Goal: Task Accomplishment & Management: Manage account settings

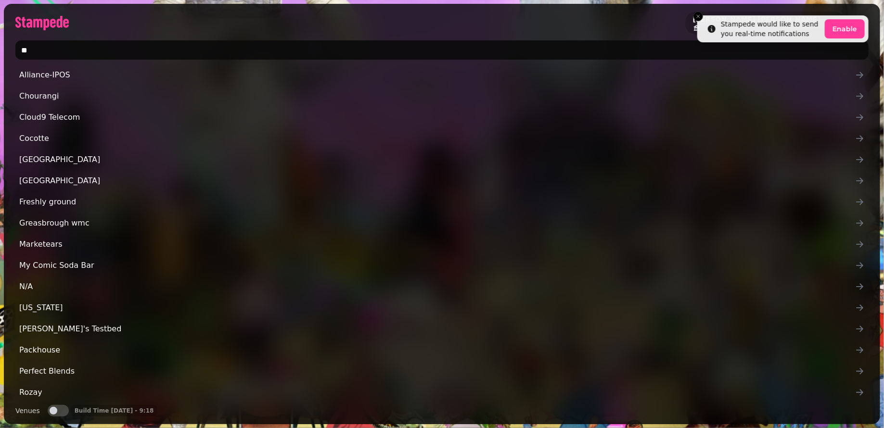
type input "*"
type input "*******"
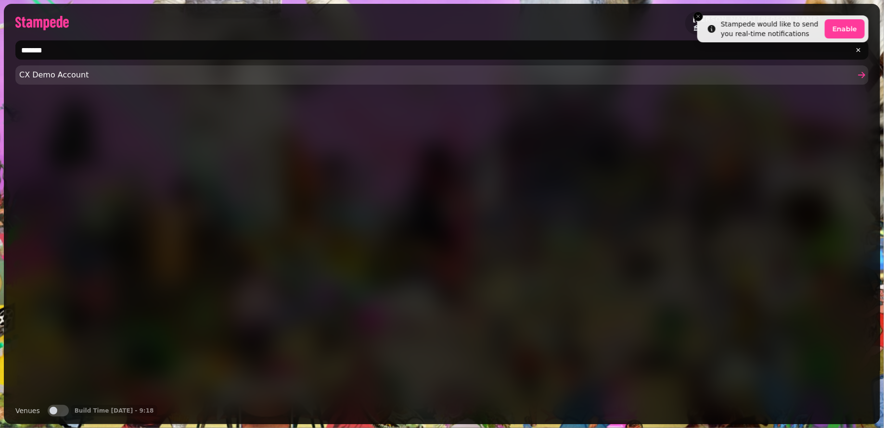
click at [348, 72] on span "CX Demo Account" at bounding box center [437, 75] width 836 height 12
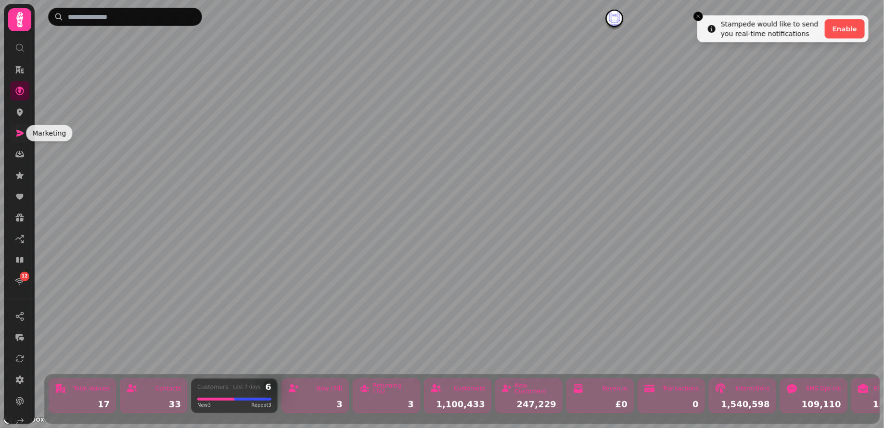
click at [18, 130] on icon at bounding box center [20, 133] width 8 height 7
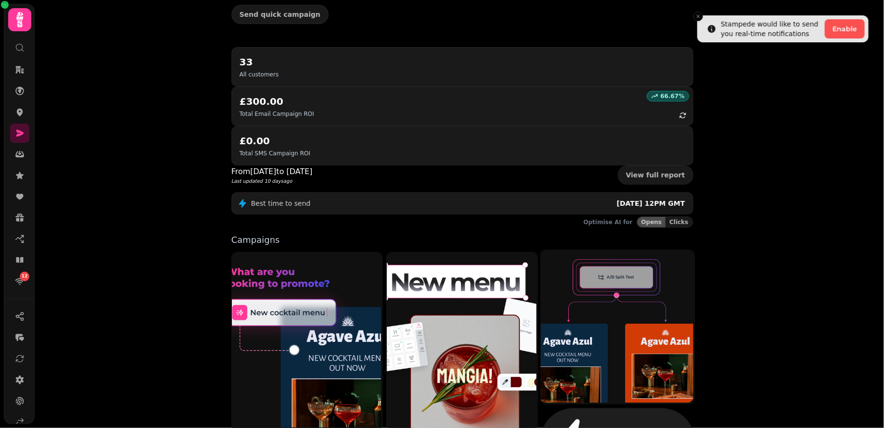
scroll to position [83, 0]
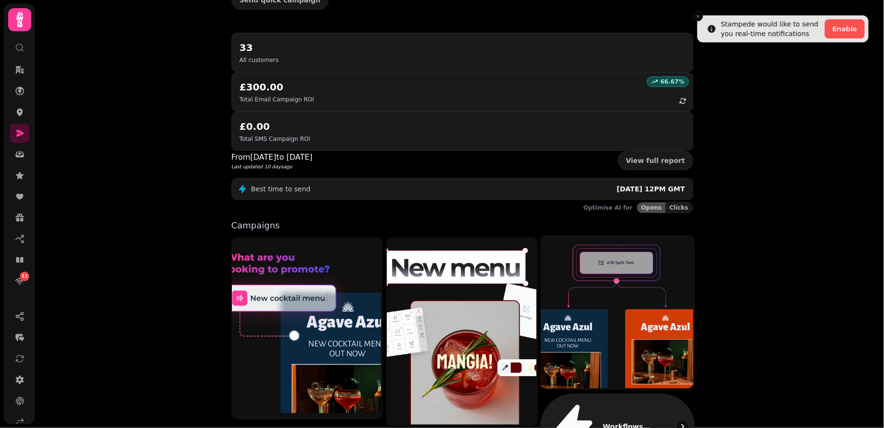
click at [604, 422] on p "Workflows (coming soon)" at bounding box center [627, 427] width 49 height 10
click at [592, 394] on div "Workflows (coming soon)" at bounding box center [617, 427] width 154 height 66
click at [619, 243] on img at bounding box center [616, 311] width 153 height 153
click at [618, 243] on img at bounding box center [616, 311] width 153 height 153
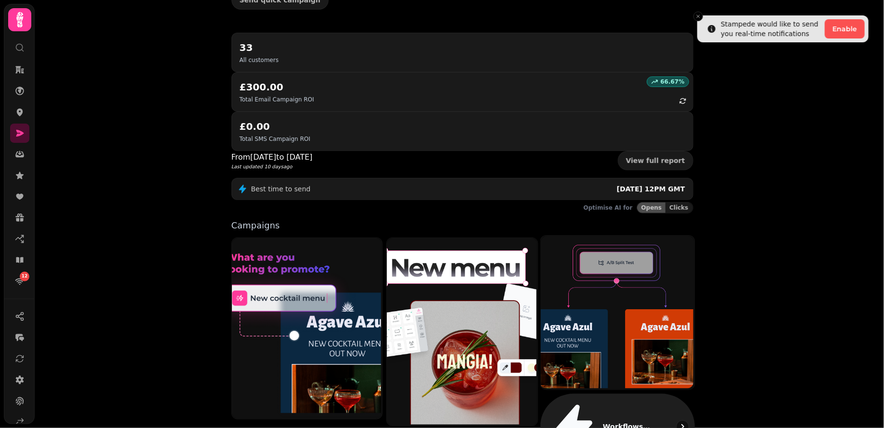
click at [618, 243] on img at bounding box center [616, 311] width 153 height 153
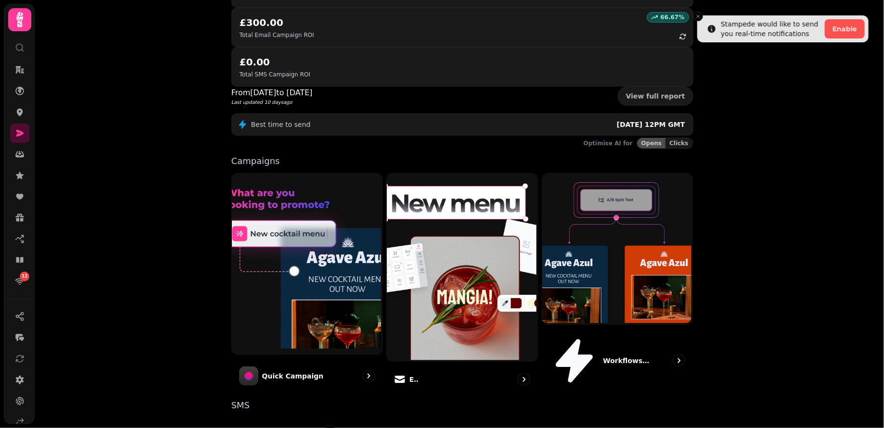
scroll to position [140, 0]
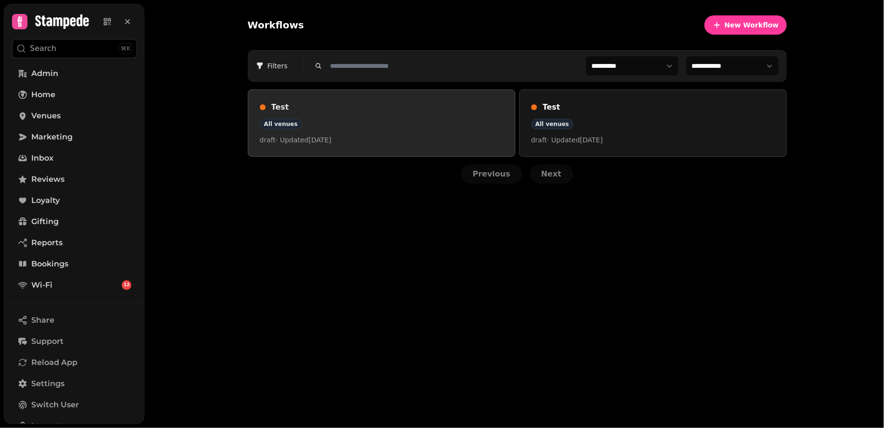
click at [297, 104] on h3 "Test" at bounding box center [387, 108] width 232 height 12
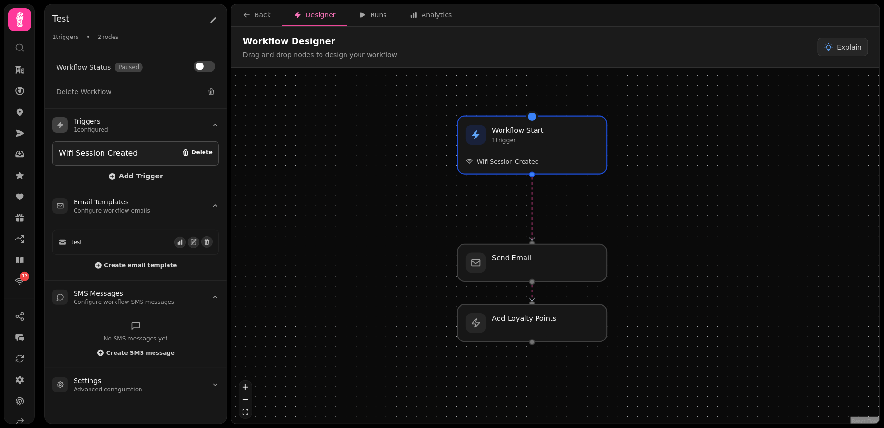
click at [205, 151] on span "Delete" at bounding box center [201, 153] width 21 height 6
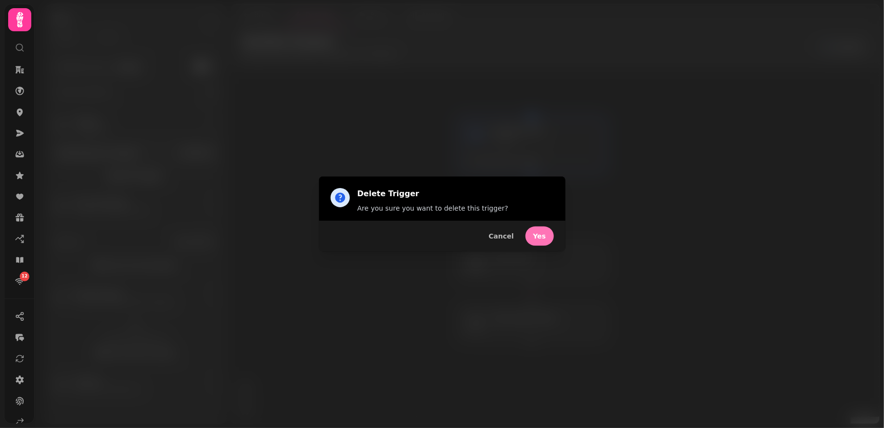
click at [544, 229] on button "Yes" at bounding box center [539, 236] width 28 height 19
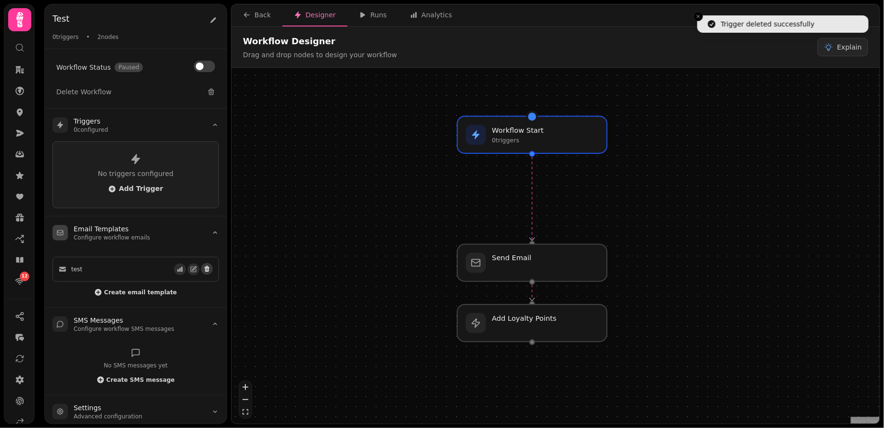
click at [208, 266] on icon "button" at bounding box center [206, 269] width 5 height 6
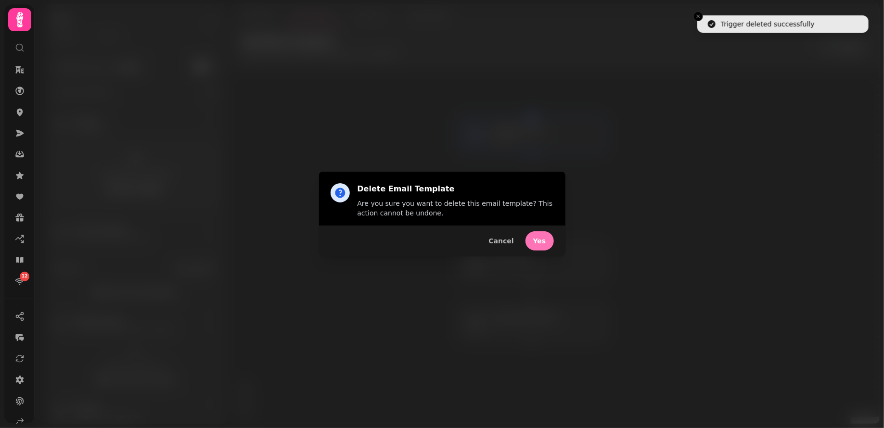
click at [539, 244] on button "Yes" at bounding box center [539, 240] width 28 height 19
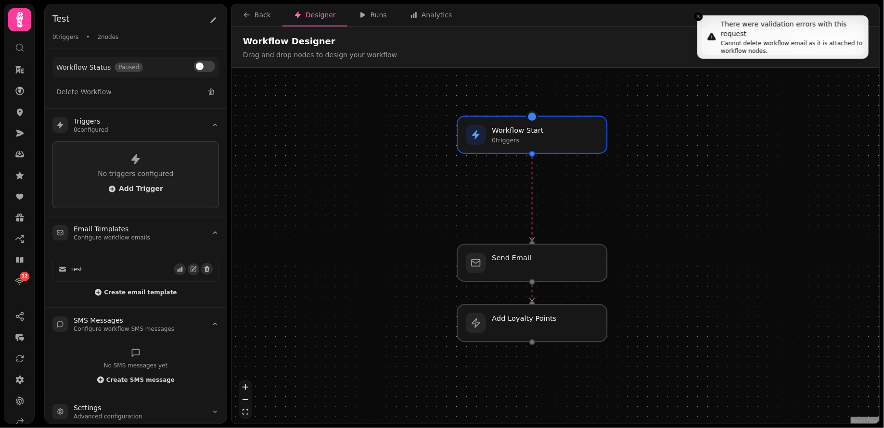
click at [79, 64] on span "Workflow Status" at bounding box center [83, 68] width 54 height 10
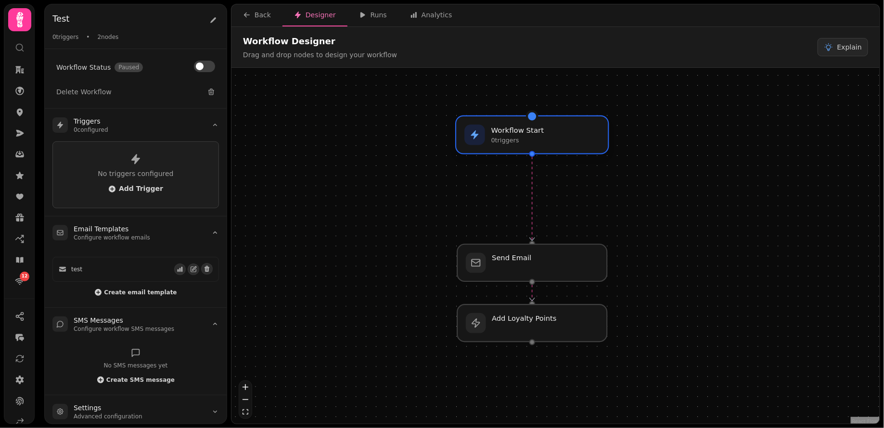
click at [534, 138] on p "0 trigger s" at bounding box center [517, 141] width 53 height 8
click at [516, 137] on p "0 trigger s" at bounding box center [517, 141] width 53 height 8
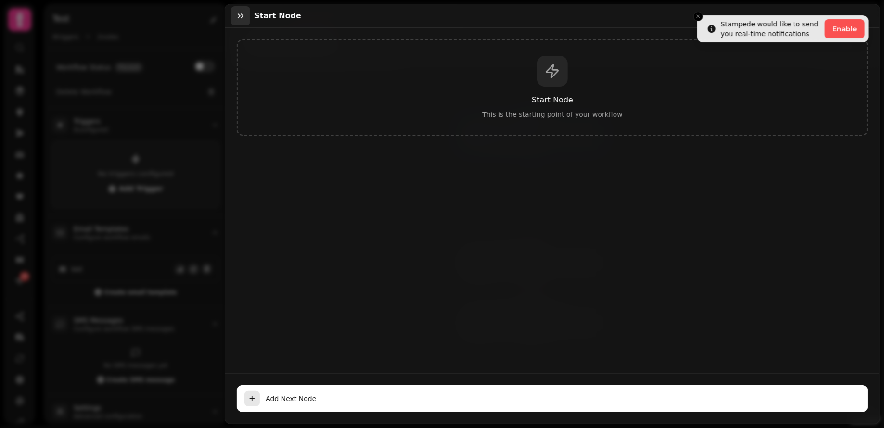
click at [242, 12] on icon "button" at bounding box center [241, 16] width 10 height 10
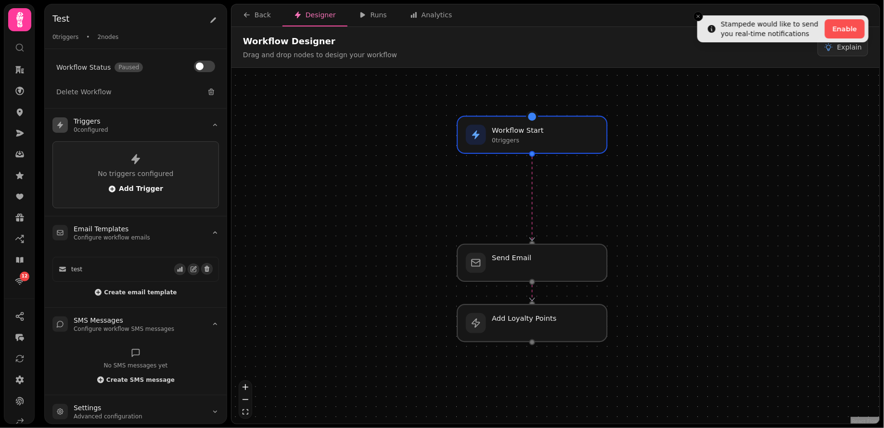
click at [135, 190] on span "Add Trigger" at bounding box center [135, 189] width 55 height 8
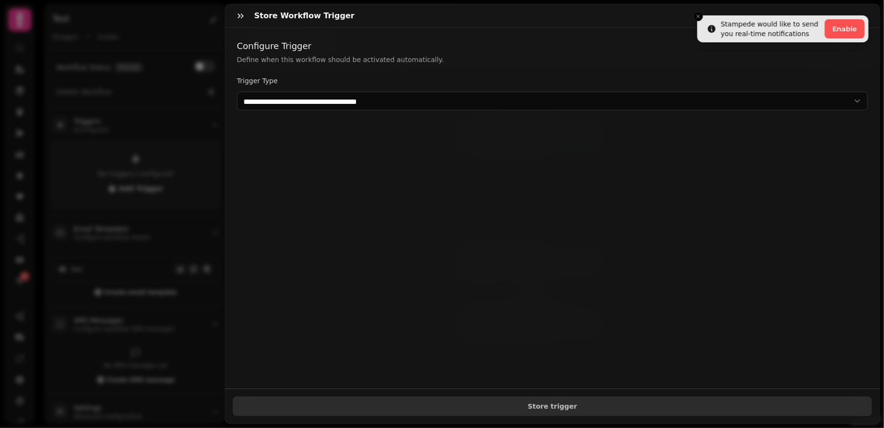
click at [698, 17] on div "Store Workflow Trigger" at bounding box center [552, 16] width 654 height 24
click at [697, 16] on div "Store Workflow Trigger" at bounding box center [552, 16] width 654 height 24
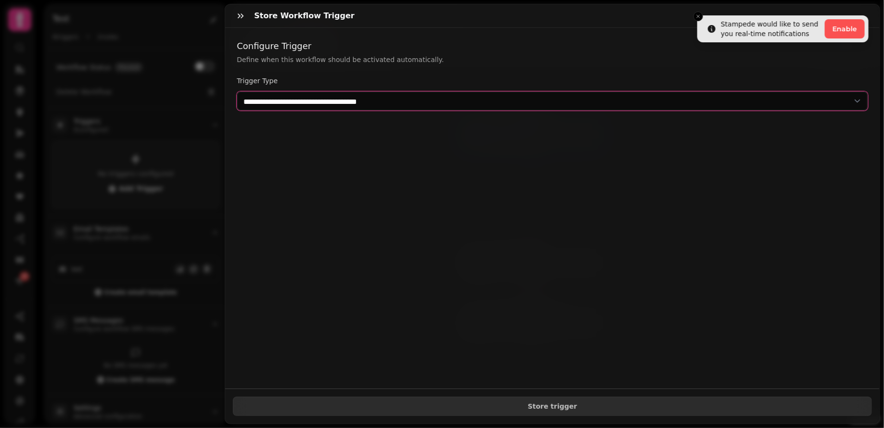
click at [445, 106] on select "**********" at bounding box center [552, 100] width 631 height 19
select select "**********"
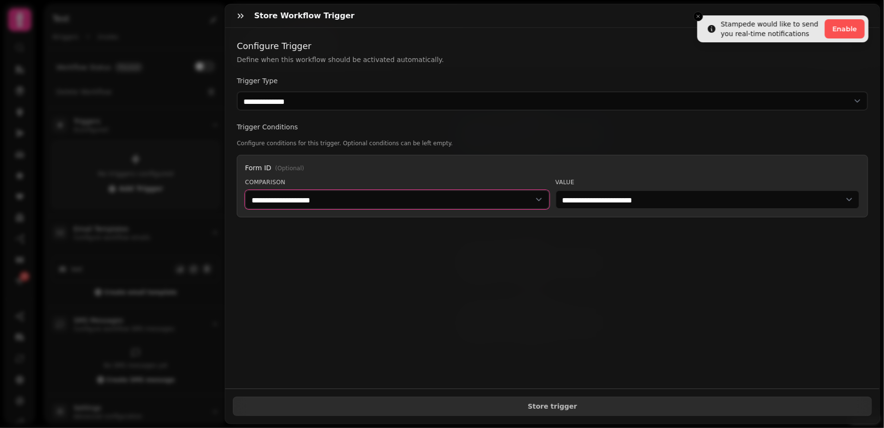
click at [386, 200] on select "**********" at bounding box center [397, 199] width 305 height 19
select select "******"
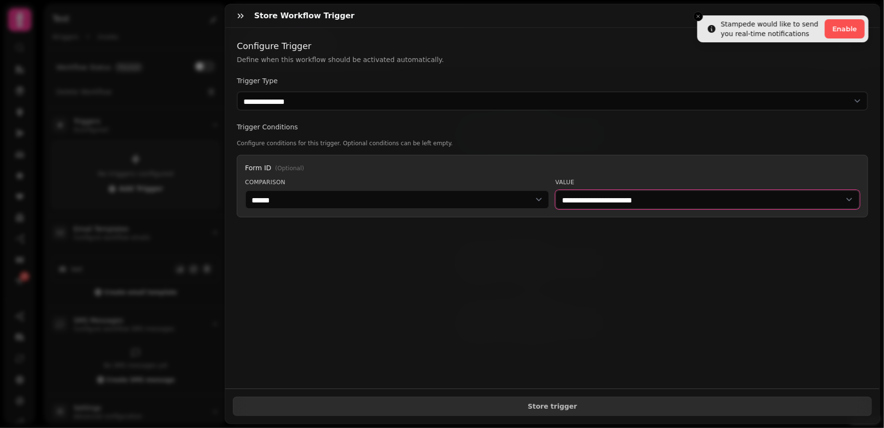
click at [678, 202] on select "**********" at bounding box center [707, 199] width 305 height 19
select select "**********"
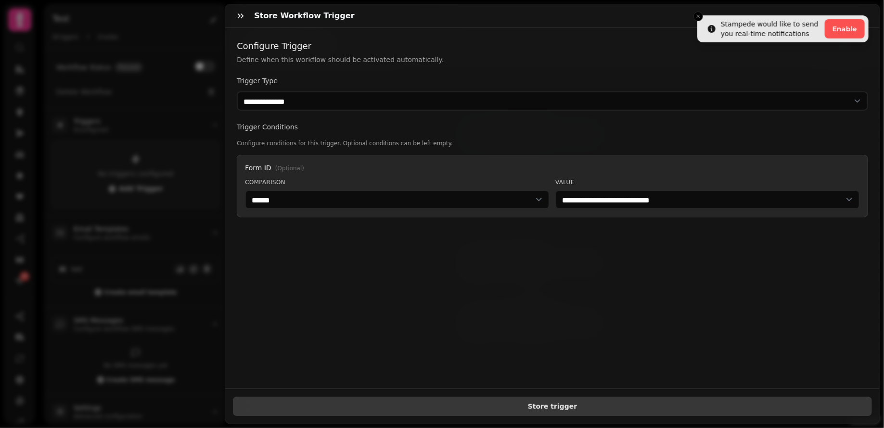
click at [552, 406] on span "Store trigger" at bounding box center [552, 406] width 623 height 7
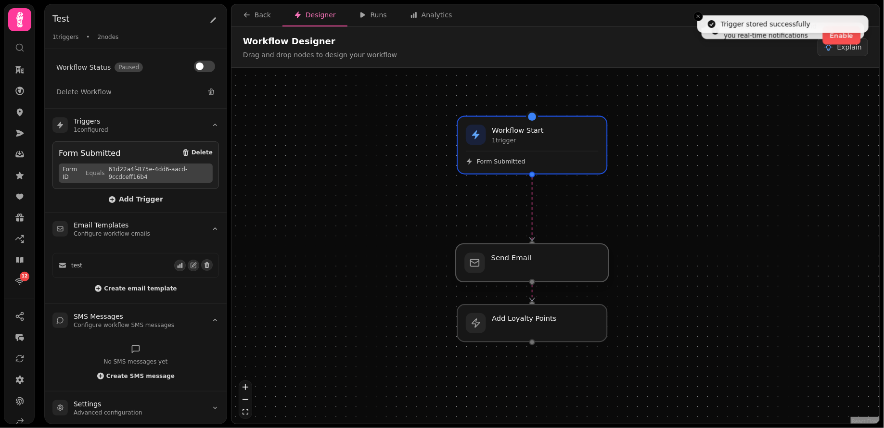
click at [528, 270] on div at bounding box center [532, 263] width 153 height 38
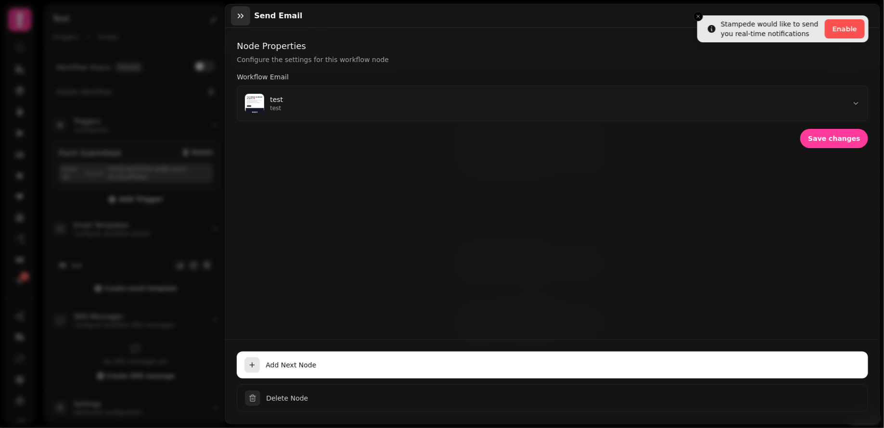
click at [244, 18] on icon "button" at bounding box center [241, 16] width 10 height 10
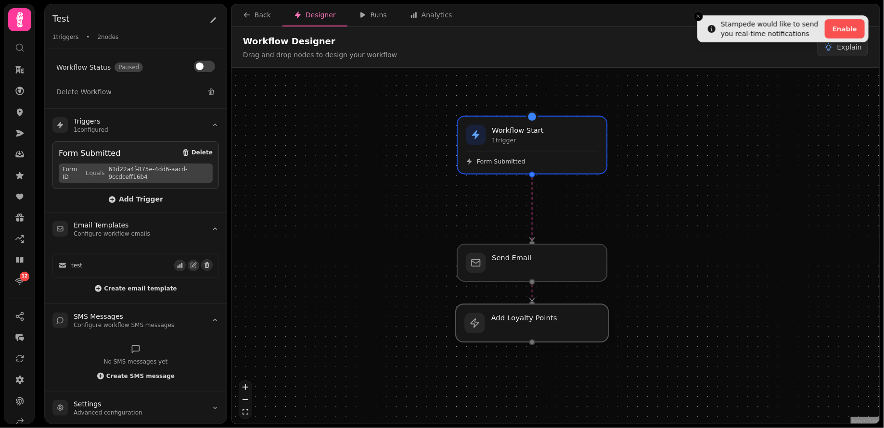
click at [511, 325] on div at bounding box center [532, 323] width 153 height 38
select select "**********"
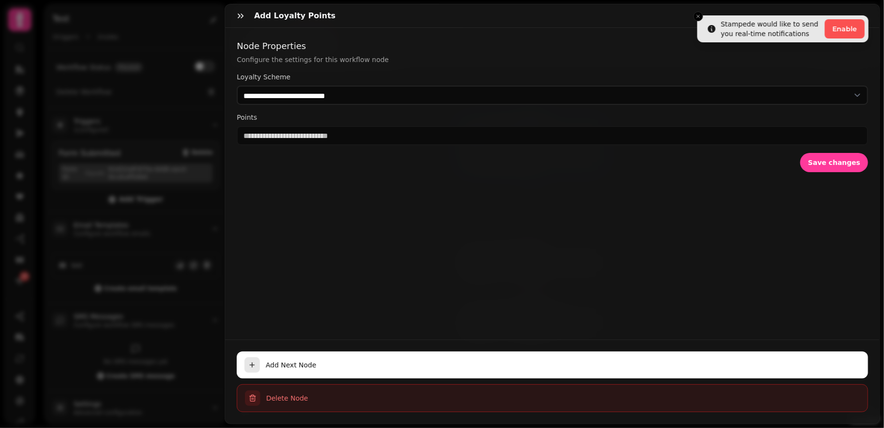
click at [281, 398] on span "Delete Node" at bounding box center [563, 399] width 594 height 10
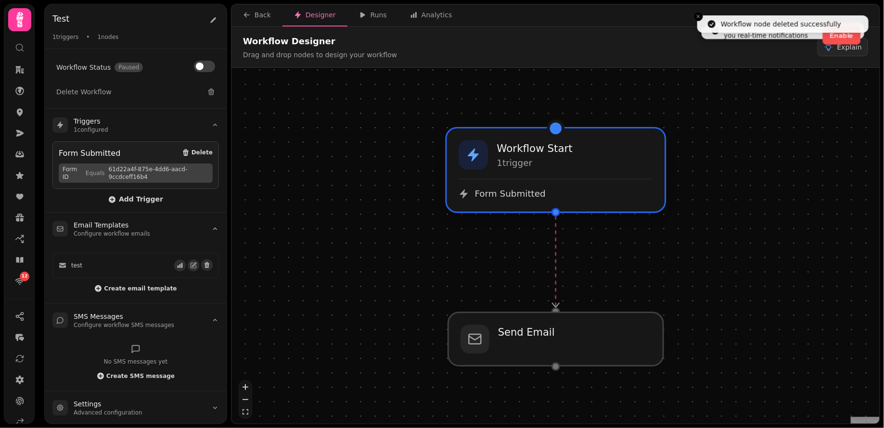
click at [554, 192] on div "Form Submitted" at bounding box center [556, 194] width 194 height 12
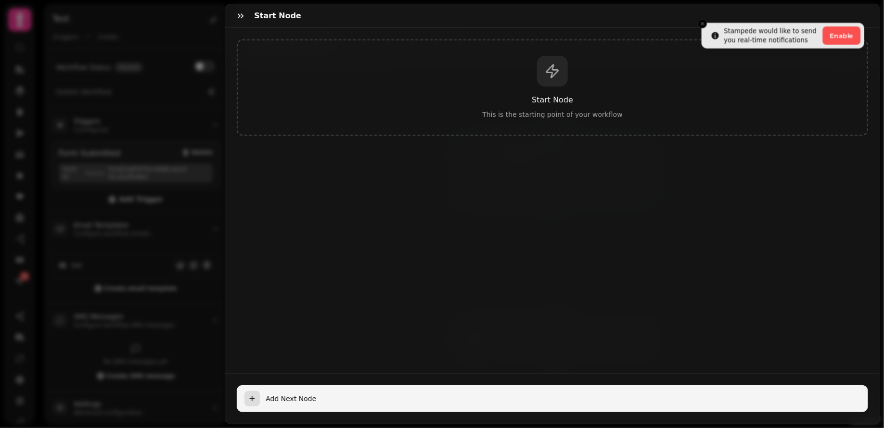
click at [328, 391] on button "Add Next Node" at bounding box center [552, 398] width 631 height 27
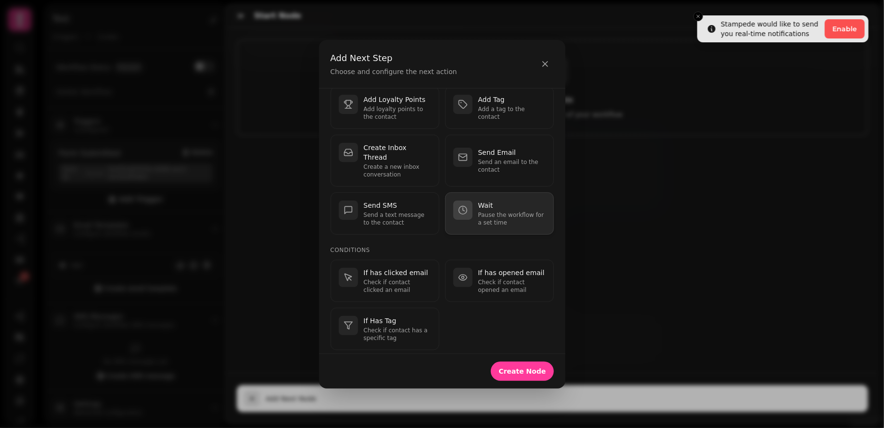
scroll to position [53, 0]
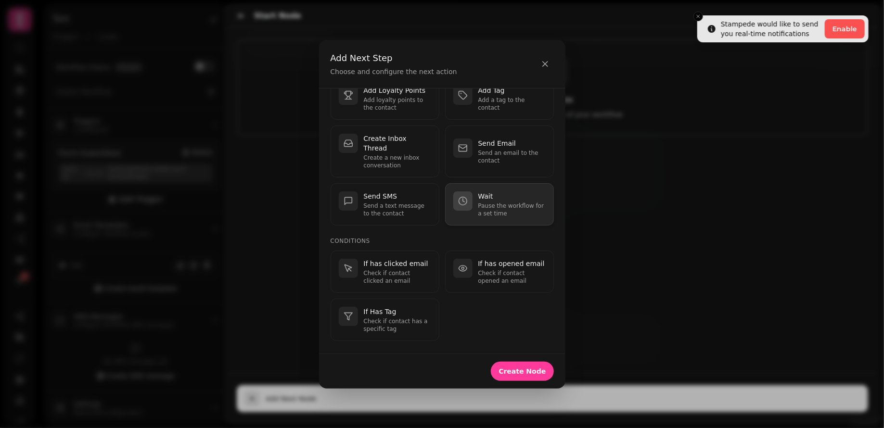
click at [503, 202] on p "Pause the workflow for a set time" at bounding box center [511, 209] width 67 height 15
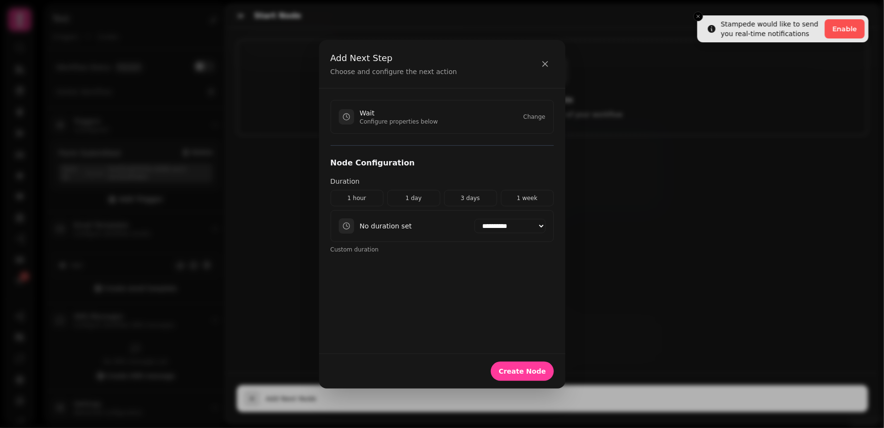
scroll to position [0, 0]
click at [366, 198] on button "1 hour" at bounding box center [357, 198] width 53 height 16
click at [492, 228] on select "**********" at bounding box center [509, 227] width 71 height 14
select select "*****"
click at [534, 374] on span "Create Node" at bounding box center [521, 371] width 47 height 7
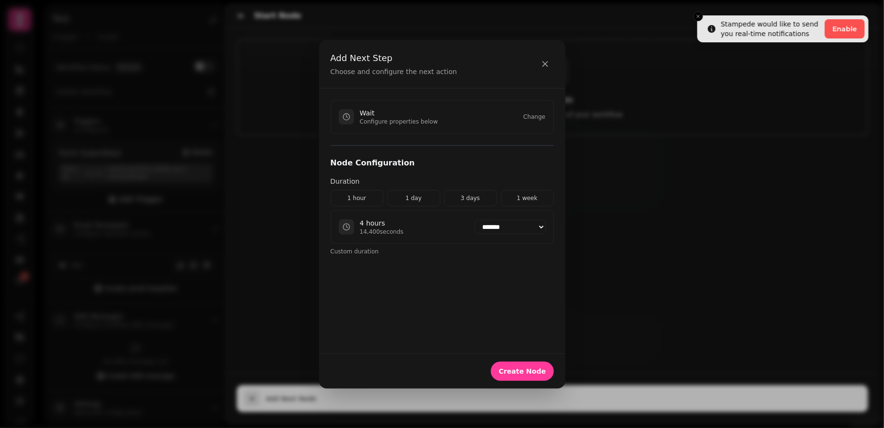
click at [443, 126] on div "Wait Configure properties below Change" at bounding box center [442, 117] width 223 height 34
click at [522, 377] on button "Create Node" at bounding box center [522, 371] width 63 height 19
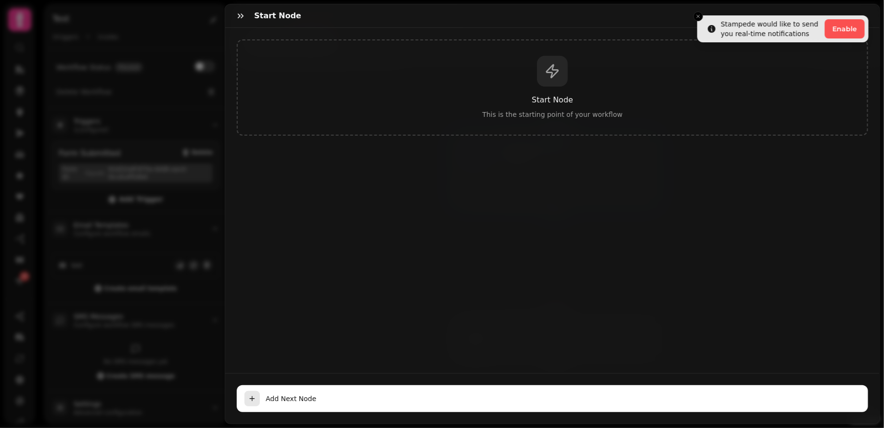
click at [702, 18] on div "Start node" at bounding box center [552, 16] width 654 height 24
drag, startPoint x: 699, startPoint y: 14, endPoint x: 670, endPoint y: 14, distance: 28.4
click at [699, 14] on div "Start node" at bounding box center [552, 16] width 654 height 24
click at [241, 19] on icon "button" at bounding box center [241, 16] width 10 height 10
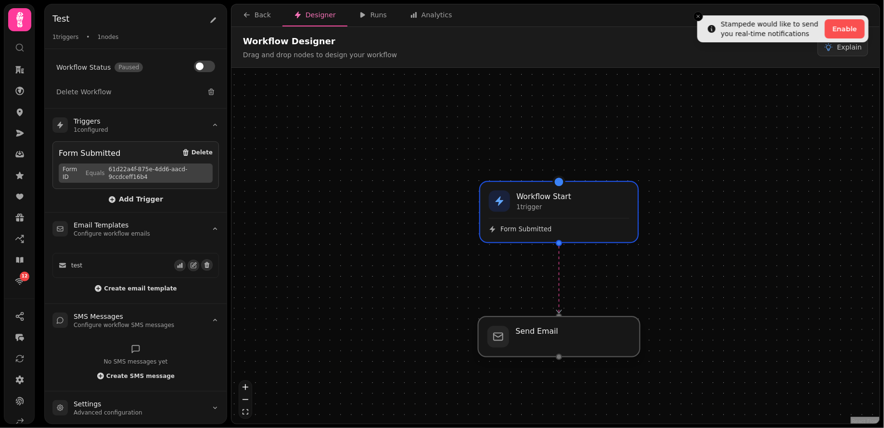
click at [558, 338] on div at bounding box center [559, 337] width 162 height 40
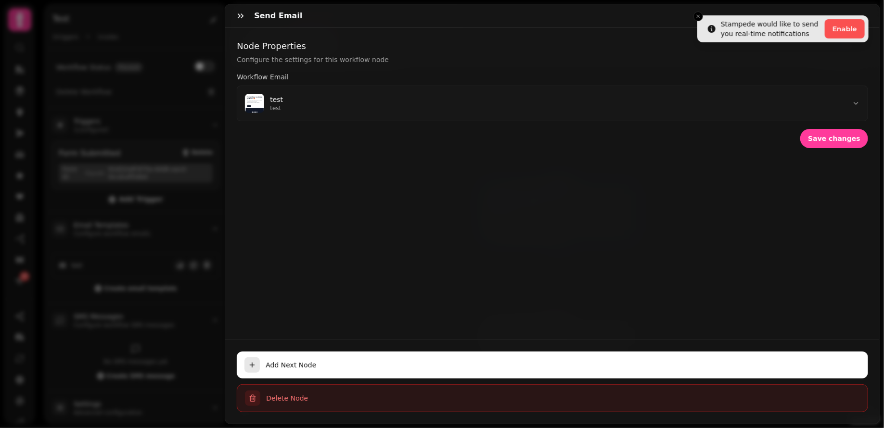
click at [293, 398] on span "Delete Node" at bounding box center [563, 399] width 594 height 10
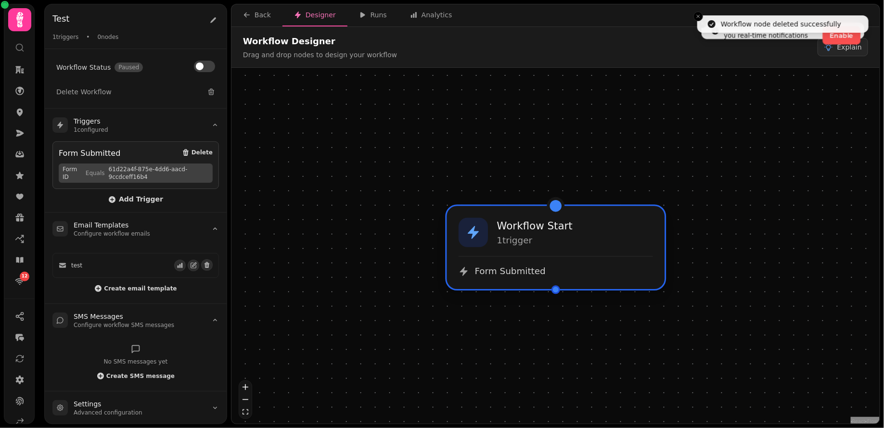
click at [575, 269] on div "Form Submitted" at bounding box center [556, 272] width 194 height 12
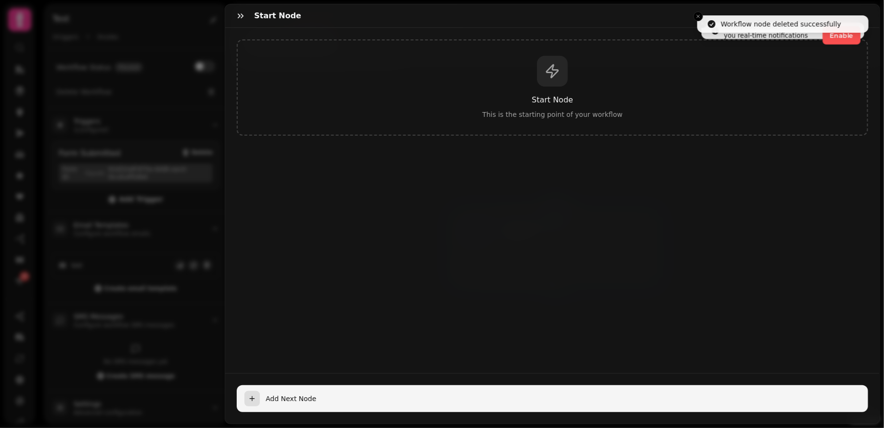
click at [329, 395] on span "Add Next Node" at bounding box center [563, 399] width 595 height 10
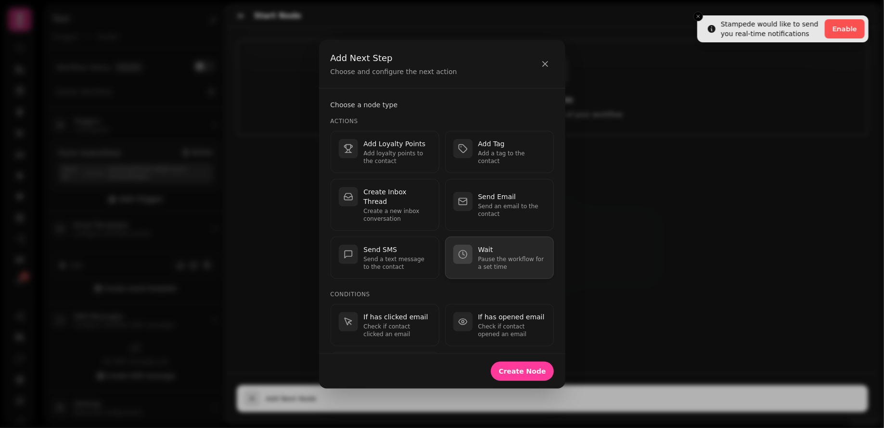
click at [505, 255] on p "Pause the workflow for a set time" at bounding box center [511, 262] width 67 height 15
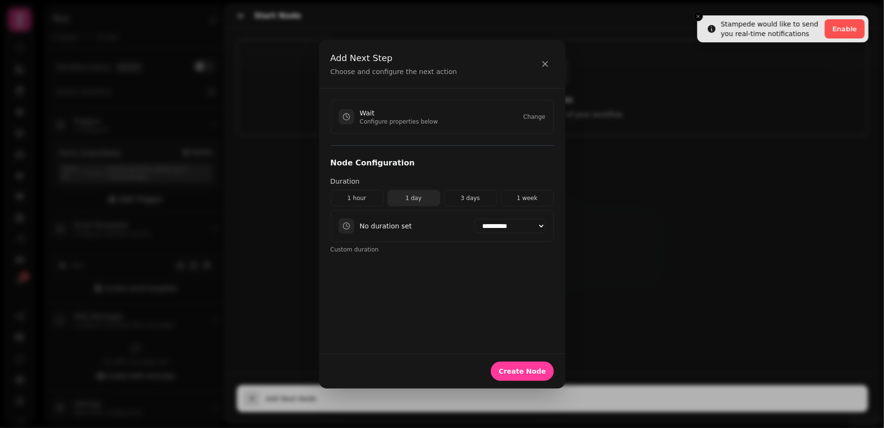
drag, startPoint x: 358, startPoint y: 196, endPoint x: 402, endPoint y: 203, distance: 44.8
click at [358, 196] on button "1 hour" at bounding box center [357, 198] width 53 height 16
click at [529, 230] on select "**********" at bounding box center [509, 227] width 71 height 14
select select "*****"
click at [535, 369] on span "Create Node" at bounding box center [521, 371] width 47 height 7
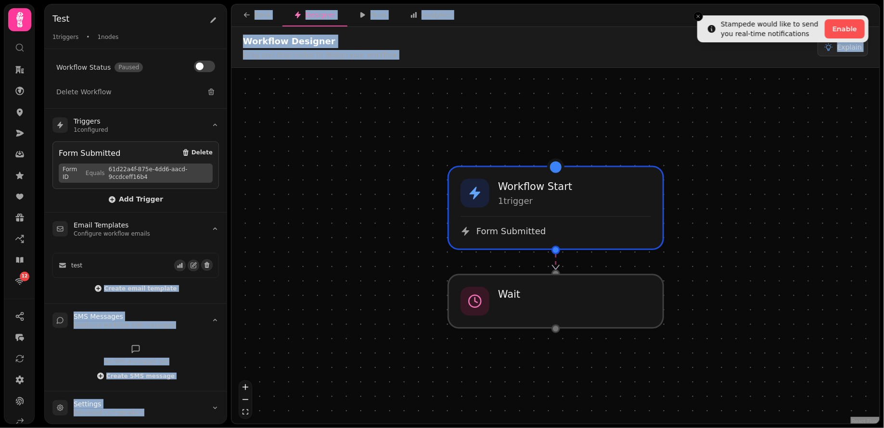
drag, startPoint x: 129, startPoint y: 262, endPoint x: 324, endPoint y: 314, distance: 201.5
click at [325, 314] on div "Test Test 1 triggers • 1 nodes Workflow Status Paused Delete Workflow Triggers …" at bounding box center [461, 214] width 843 height 428
click at [58, 289] on div "Create email template" at bounding box center [135, 290] width 166 height 12
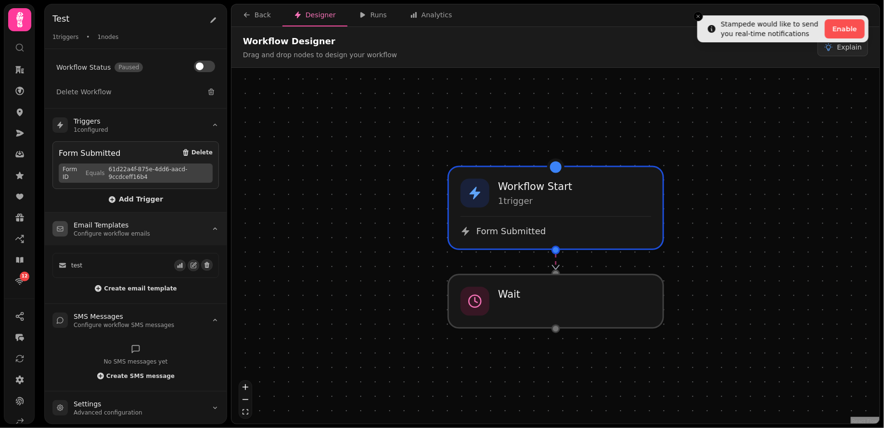
click at [108, 239] on summary "Email Templates Configure workflow emails" at bounding box center [136, 229] width 182 height 33
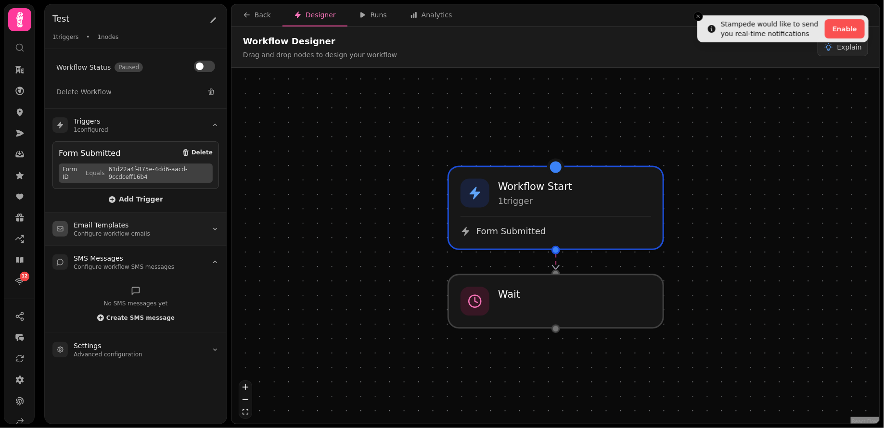
click at [109, 238] on summary "Email Templates Configure workflow emails" at bounding box center [136, 229] width 182 height 33
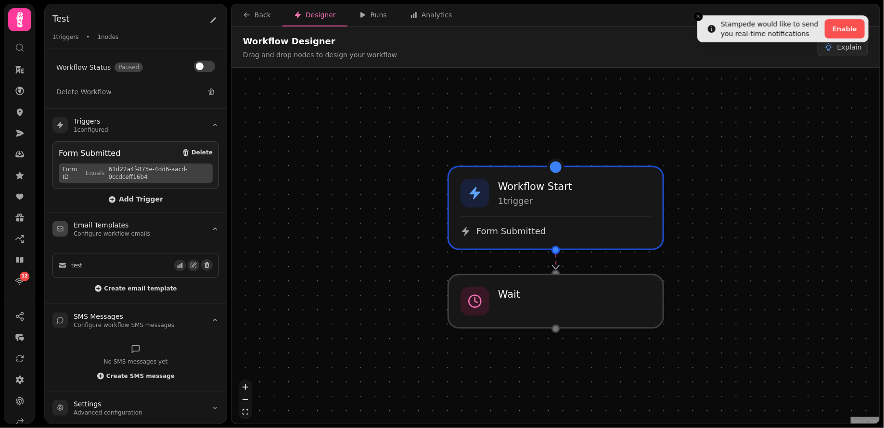
click at [133, 262] on div "test" at bounding box center [116, 266] width 115 height 8
click at [526, 306] on div at bounding box center [555, 301] width 219 height 54
click at [529, 310] on div at bounding box center [555, 301] width 219 height 54
select select "*****"
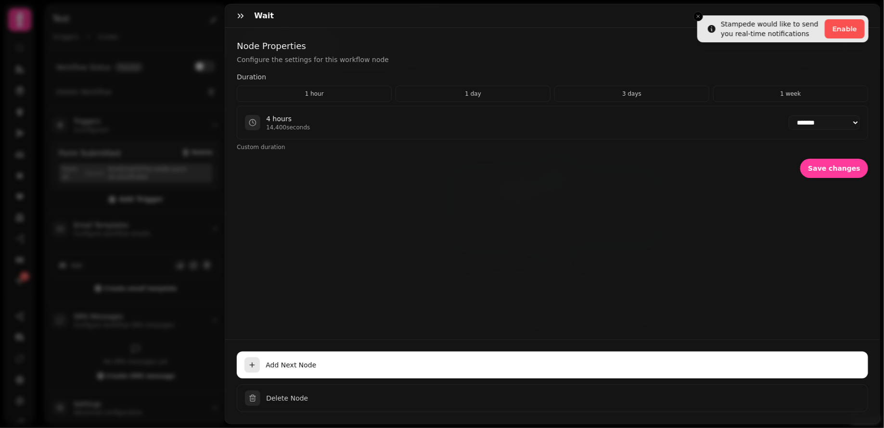
click at [529, 310] on div "**********" at bounding box center [552, 184] width 654 height 312
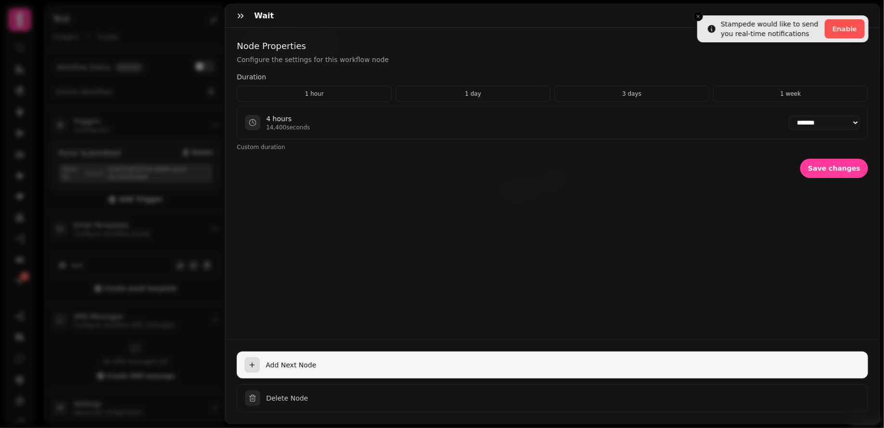
click at [289, 371] on button "Add Next Node" at bounding box center [552, 365] width 631 height 27
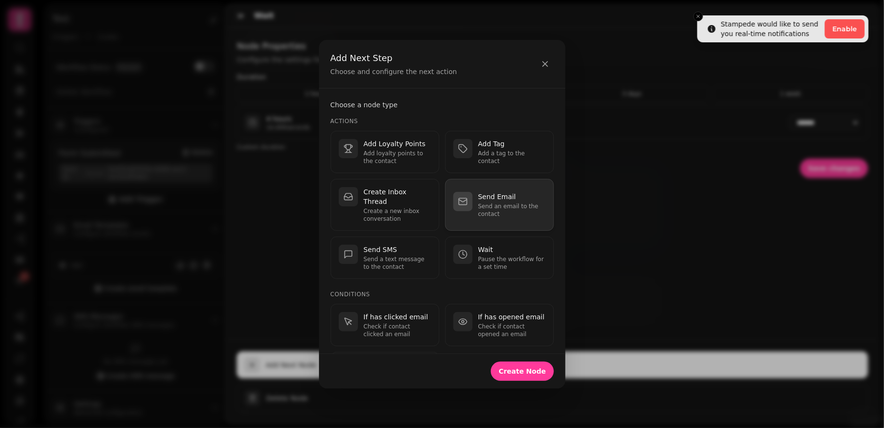
click at [496, 192] on p "Send Email" at bounding box center [511, 197] width 67 height 10
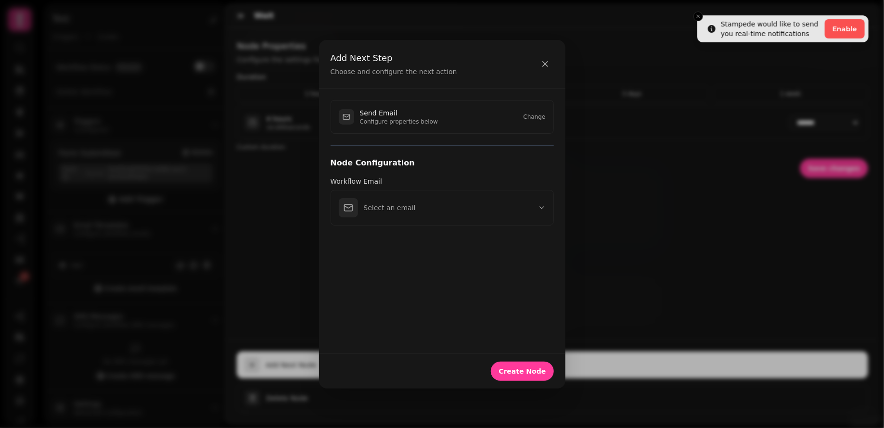
click at [456, 230] on div "Send Email Configure properties below Change Node Configuration Workflow Email …" at bounding box center [442, 221] width 246 height 265
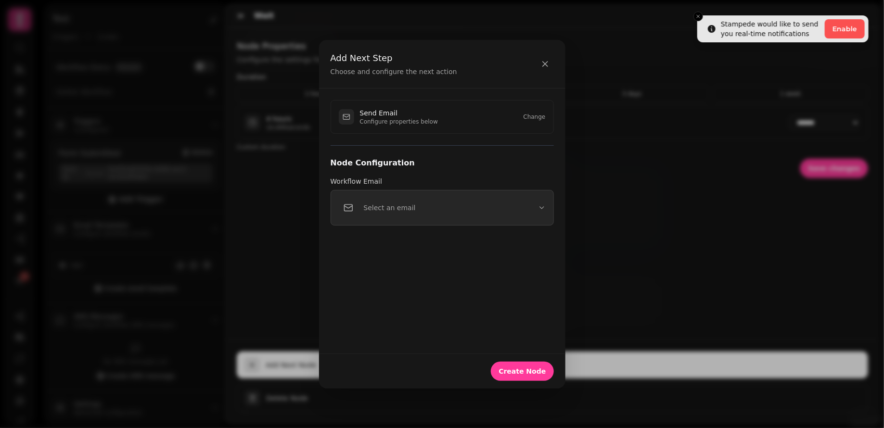
click at [459, 220] on button "Select an email" at bounding box center [442, 208] width 223 height 36
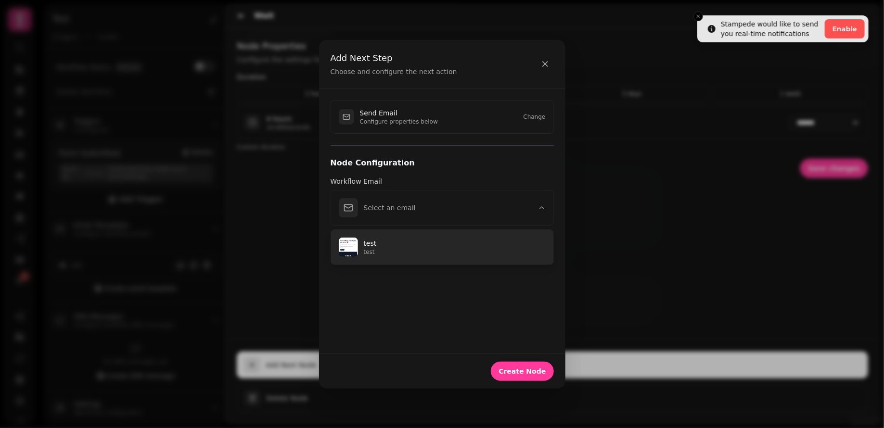
click at [440, 253] on p "test" at bounding box center [455, 252] width 182 height 8
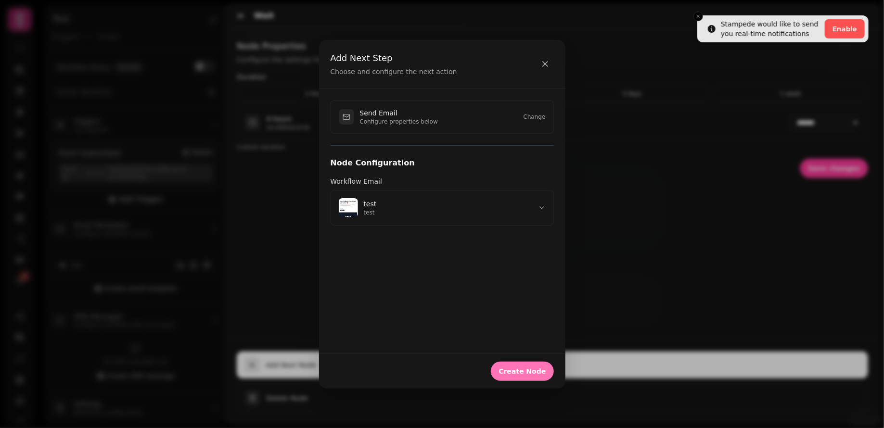
click at [526, 368] on span "Create Node" at bounding box center [521, 371] width 47 height 7
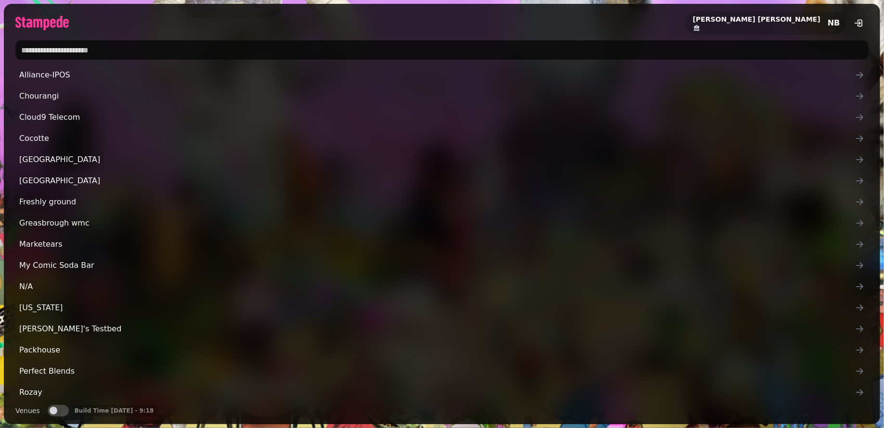
click at [124, 54] on input "text" at bounding box center [441, 49] width 853 height 19
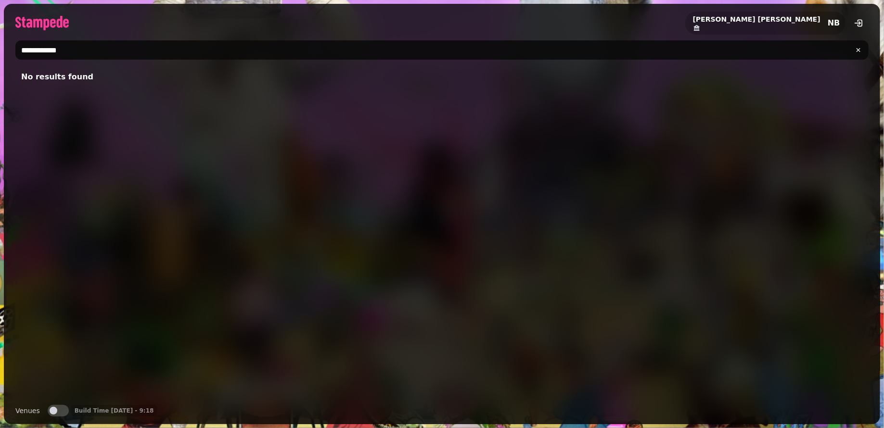
type input "**********"
click at [60, 414] on button "Venues" at bounding box center [58, 411] width 21 height 12
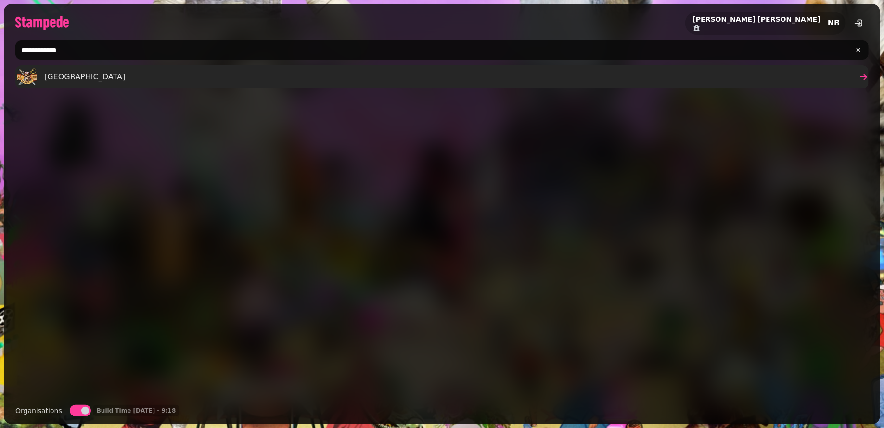
click at [107, 79] on link "Coral Island" at bounding box center [441, 76] width 853 height 23
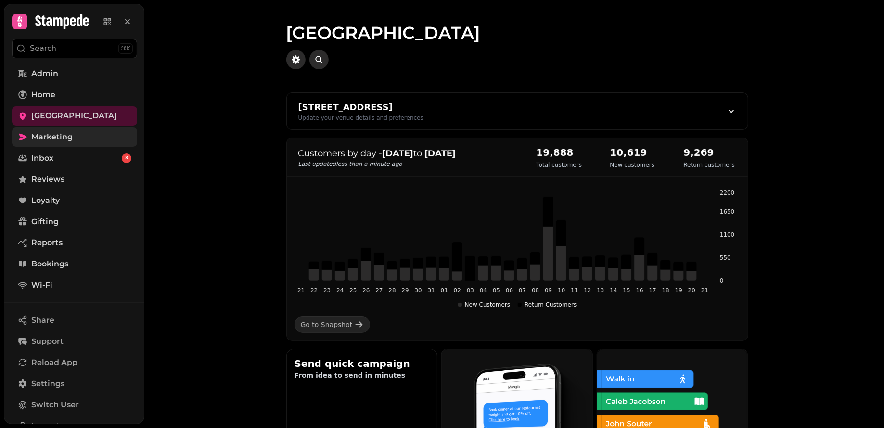
click at [83, 141] on link "Marketing" at bounding box center [74, 136] width 125 height 19
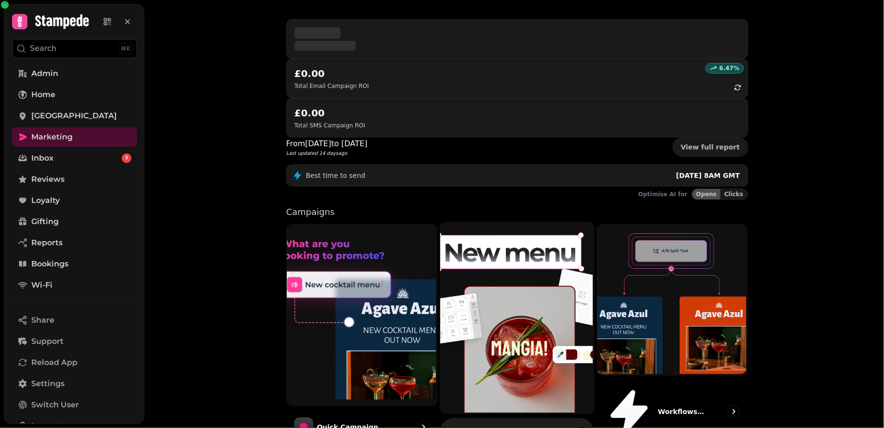
scroll to position [170, 0]
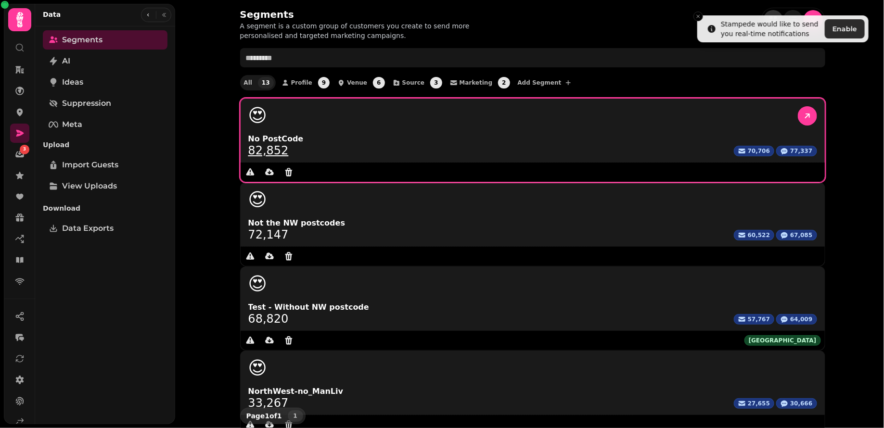
click at [334, 117] on div "😍" at bounding box center [532, 115] width 569 height 19
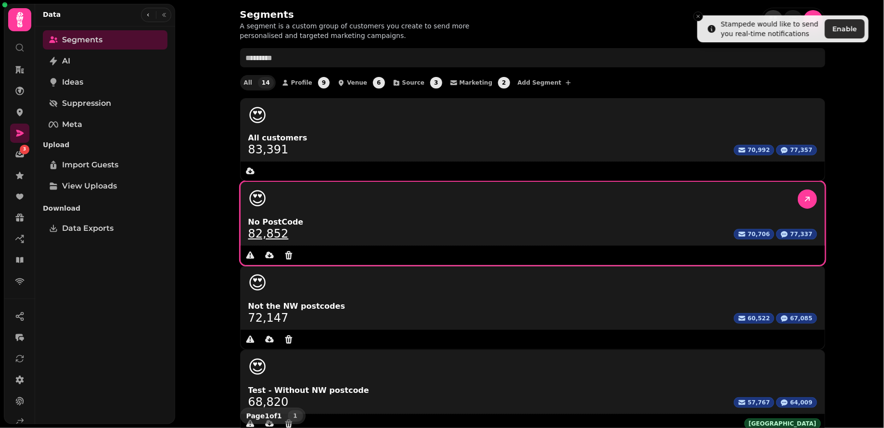
click at [458, 190] on div "😍" at bounding box center [532, 199] width 569 height 19
click at [798, 190] on link at bounding box center [807, 199] width 19 height 19
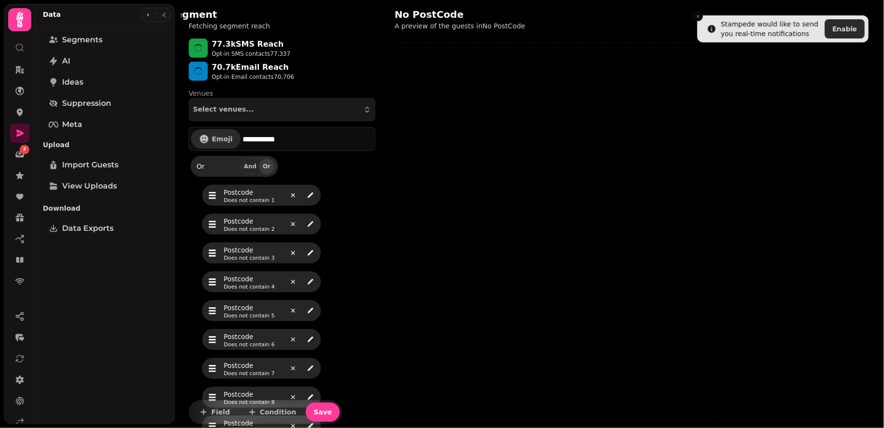
select select "**"
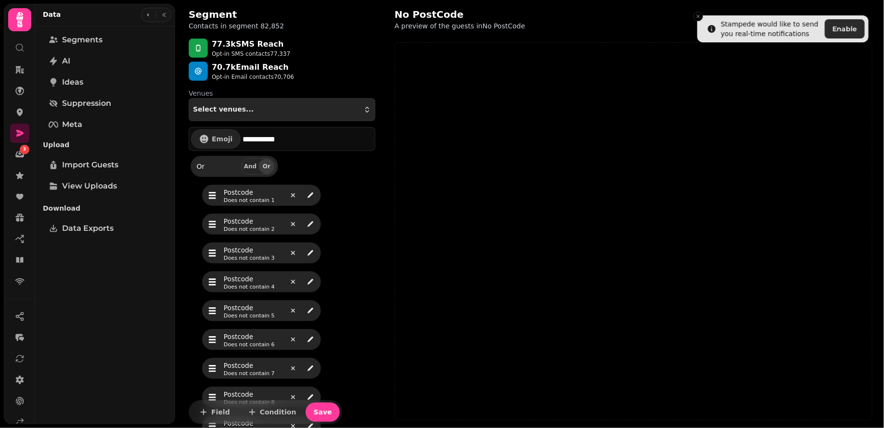
select select "**"
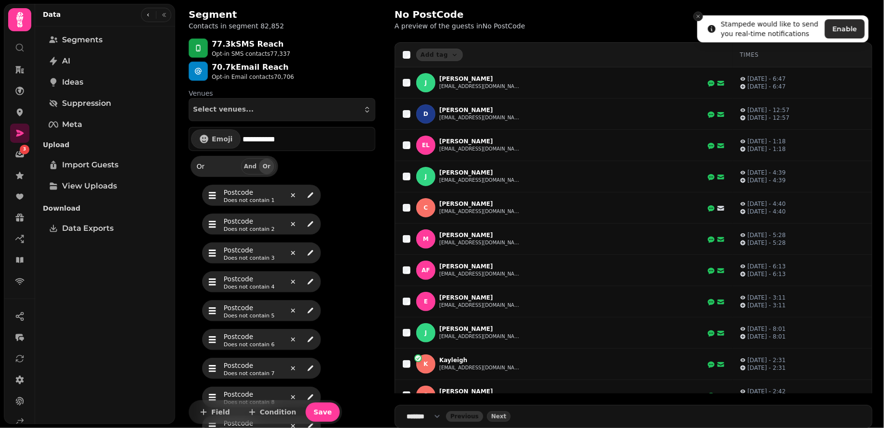
click at [700, 13] on button "Close toast" at bounding box center [698, 17] width 10 height 10
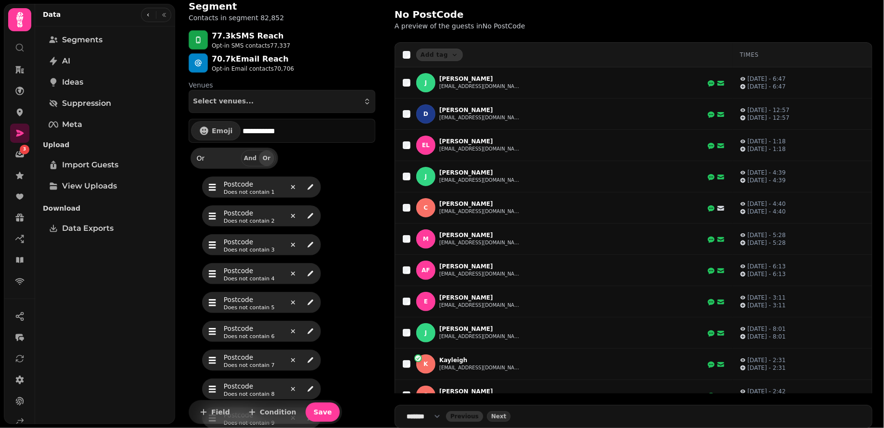
scroll to position [59, 0]
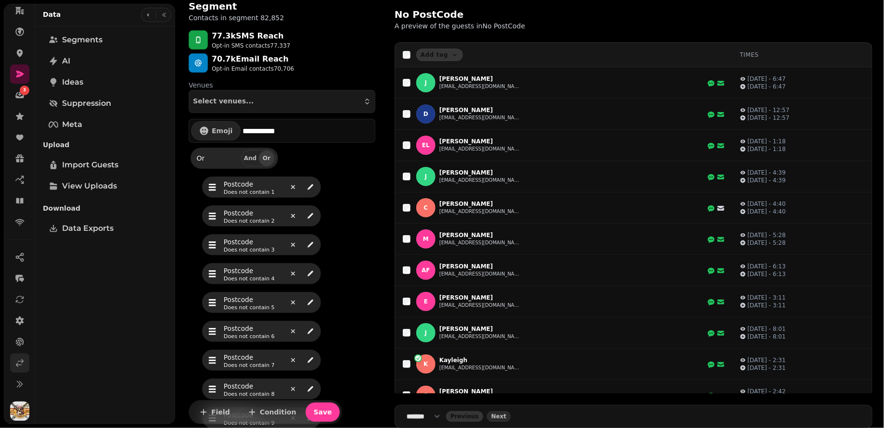
click at [17, 366] on icon at bounding box center [20, 363] width 10 height 10
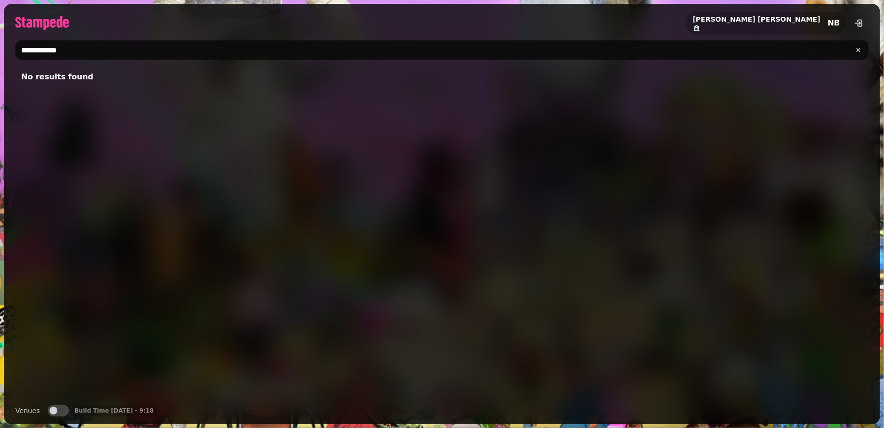
drag, startPoint x: 69, startPoint y: 50, endPoint x: 13, endPoint y: 50, distance: 55.8
click at [13, 50] on div "**********" at bounding box center [442, 50] width 876 height 27
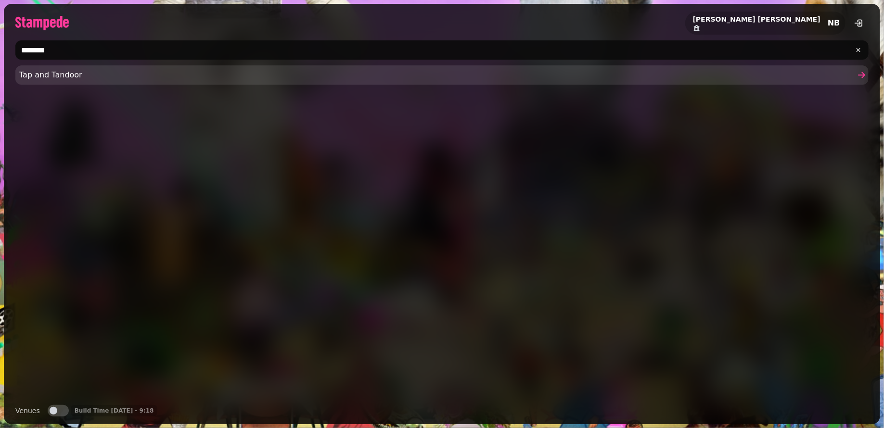
type input "*******"
click at [77, 71] on span "Tap and Tandoor" at bounding box center [437, 75] width 836 height 12
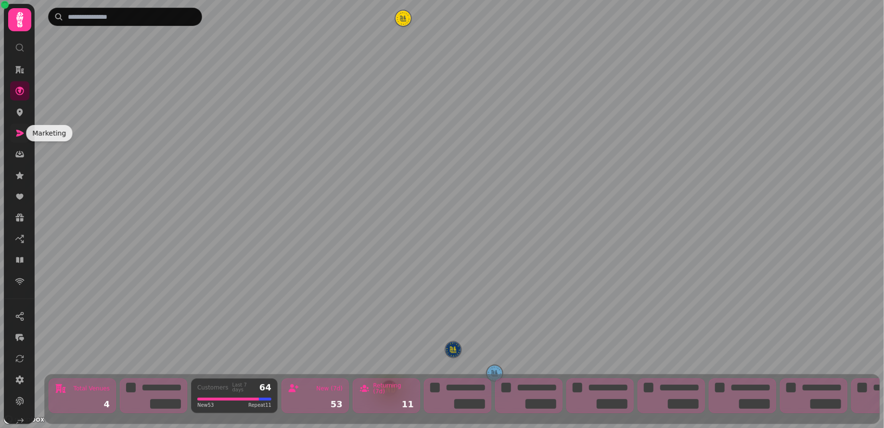
click at [16, 133] on icon at bounding box center [20, 133] width 10 height 10
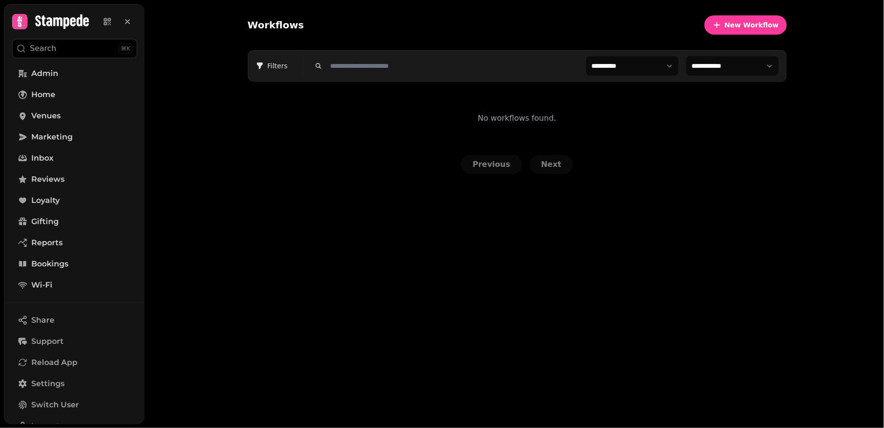
click at [653, 63] on select "**********" at bounding box center [632, 65] width 92 height 19
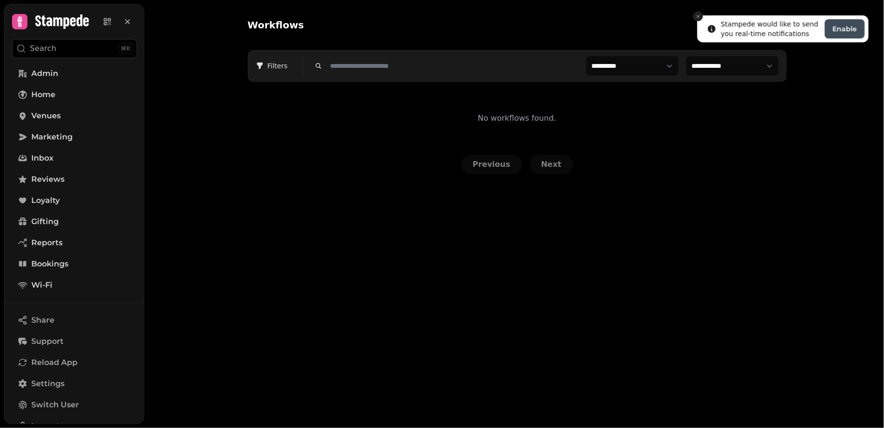
click at [696, 16] on icon "Close toast" at bounding box center [698, 16] width 6 height 6
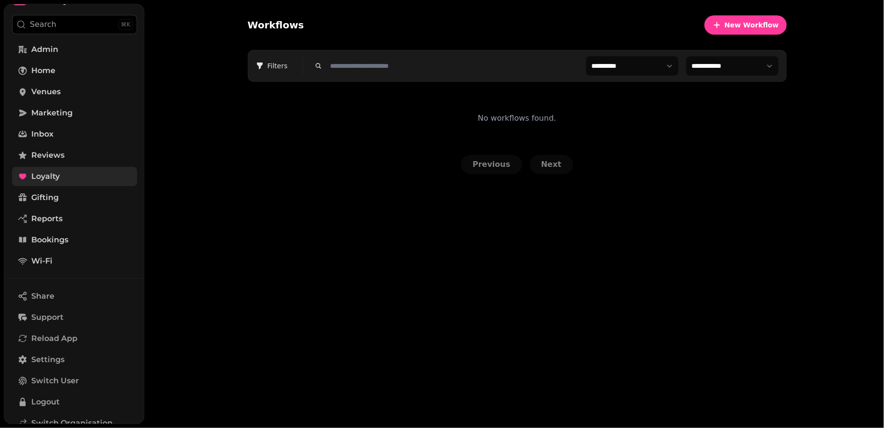
scroll to position [25, 0]
click at [96, 106] on link "Marketing" at bounding box center [74, 112] width 125 height 19
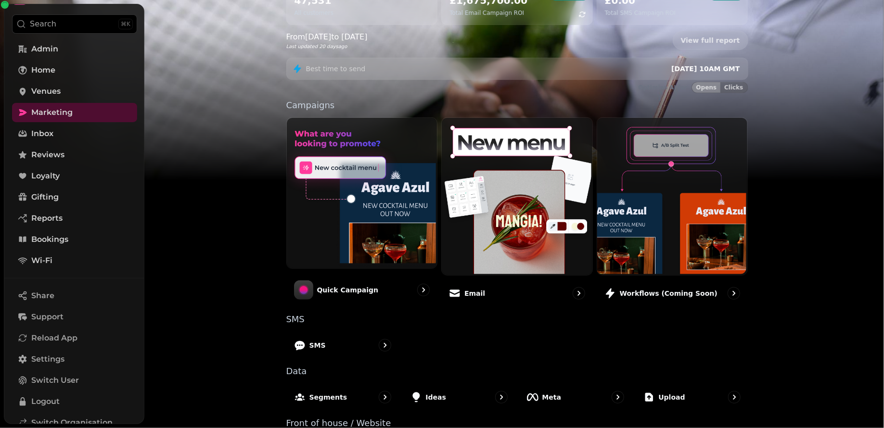
scroll to position [170, 0]
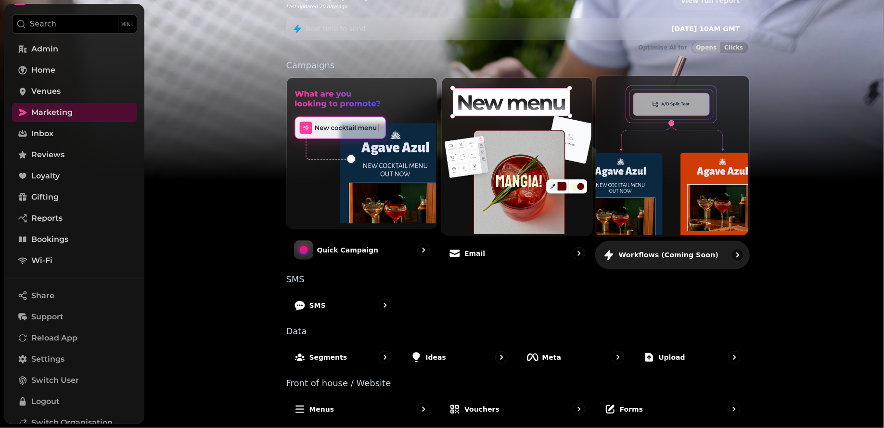
click at [647, 180] on img at bounding box center [671, 155] width 153 height 160
click at [642, 259] on div "Workflows (coming soon)" at bounding box center [672, 255] width 154 height 28
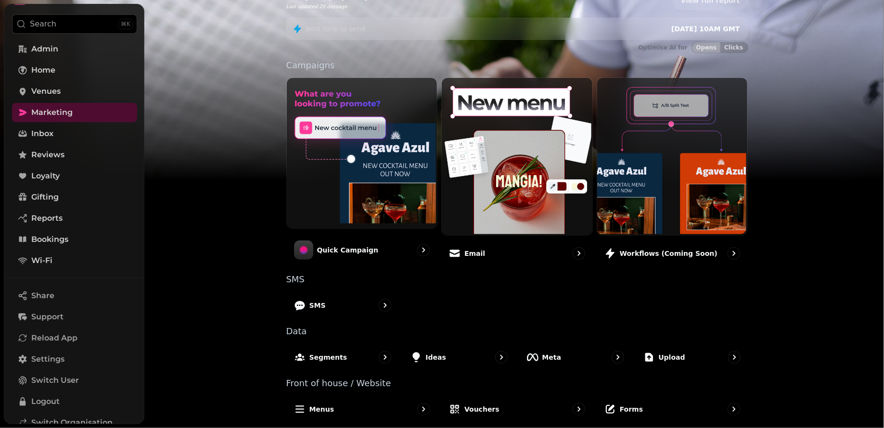
click at [245, 155] on img at bounding box center [442, 120] width 884 height 241
click at [820, 158] on img at bounding box center [442, 120] width 884 height 241
click at [254, 39] on img at bounding box center [442, 120] width 884 height 241
click at [71, 89] on link "Venues" at bounding box center [74, 91] width 125 height 19
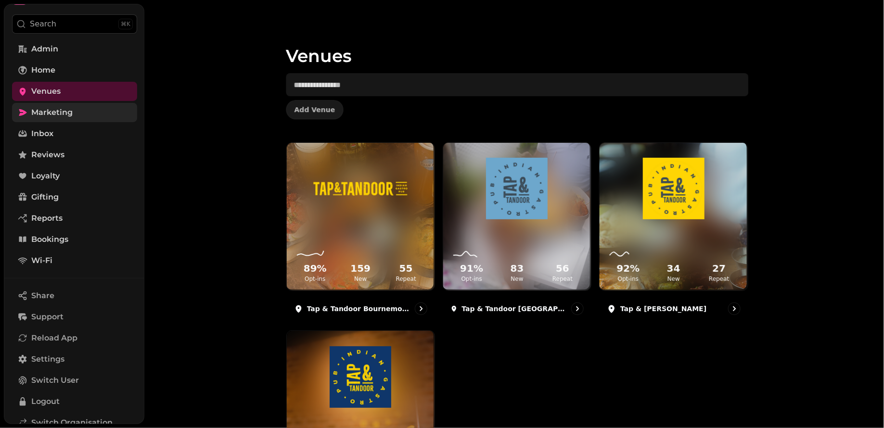
click at [72, 114] on span "Marketing" at bounding box center [51, 113] width 41 height 12
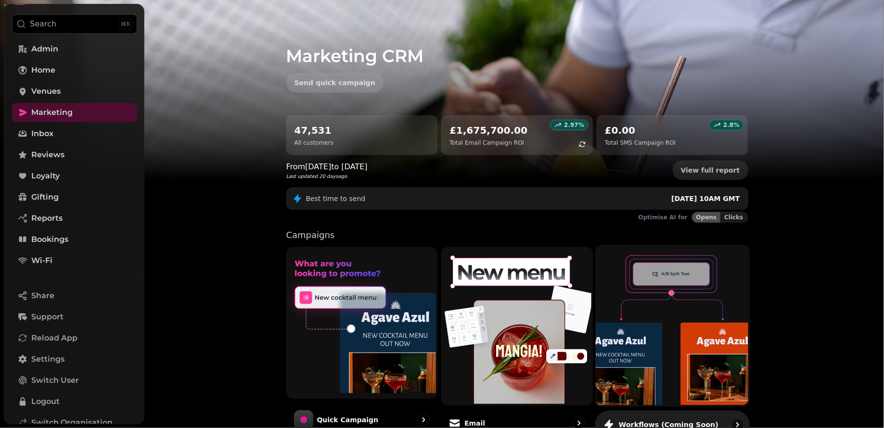
scroll to position [170, 0]
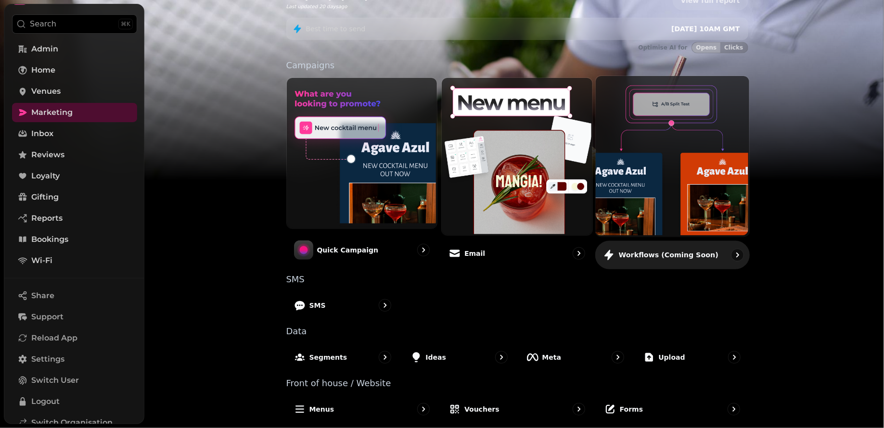
click at [676, 192] on img at bounding box center [671, 155] width 153 height 160
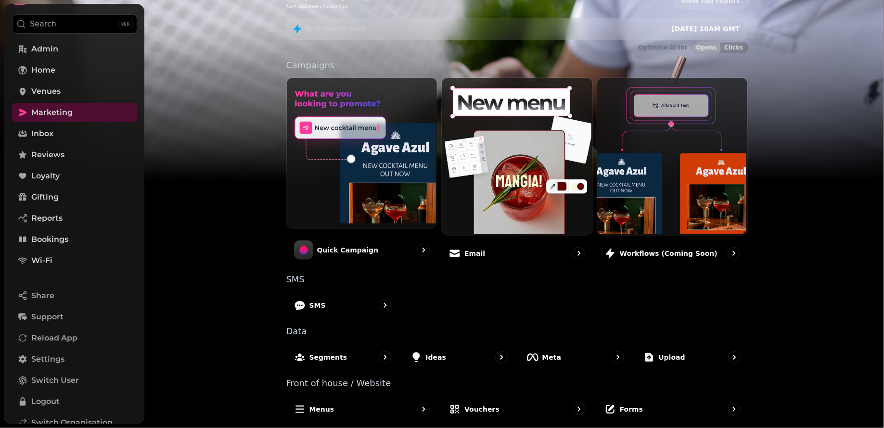
click at [681, 270] on div "47,531 All customers 2.97 % £1,675,700.00 Total Email Campaign ROI 2.8 % £0.00 …" at bounding box center [517, 188] width 493 height 485
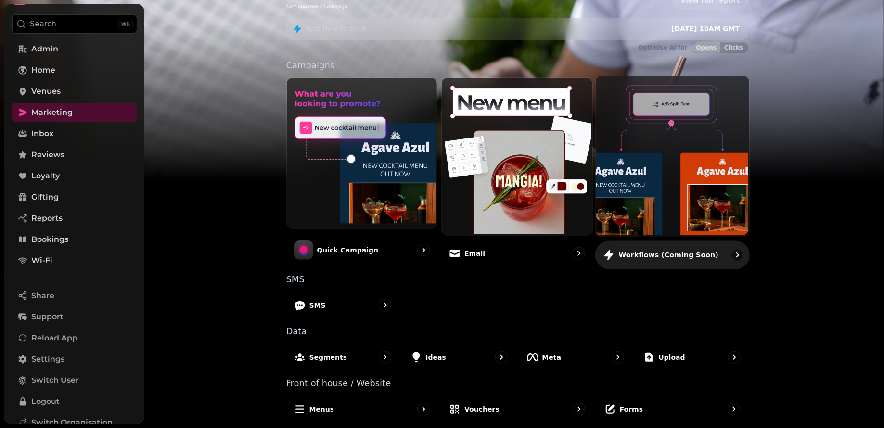
click at [678, 258] on div "Workflows (coming soon)" at bounding box center [660, 255] width 115 height 12
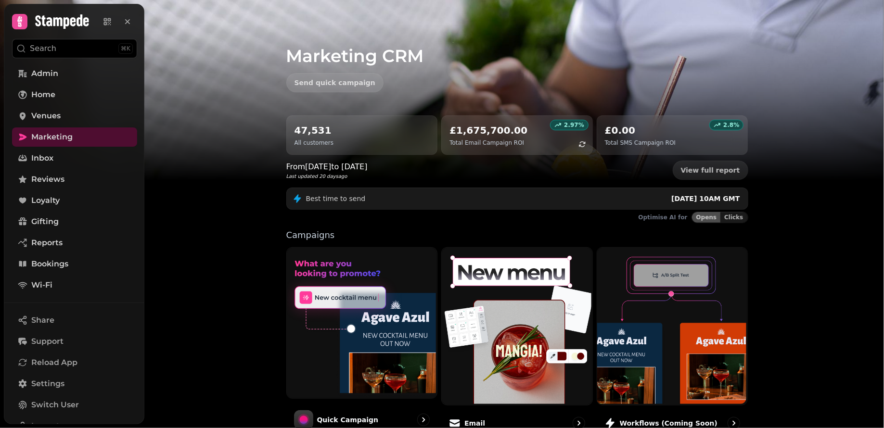
click at [252, 228] on img at bounding box center [442, 120] width 884 height 241
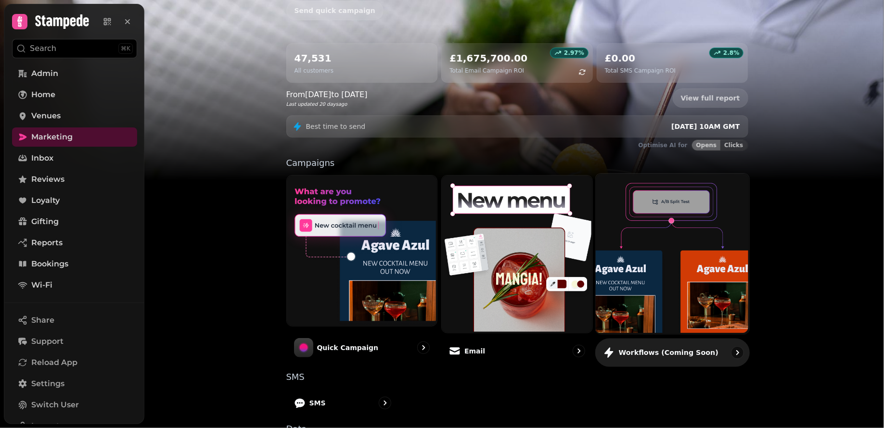
scroll to position [170, 0]
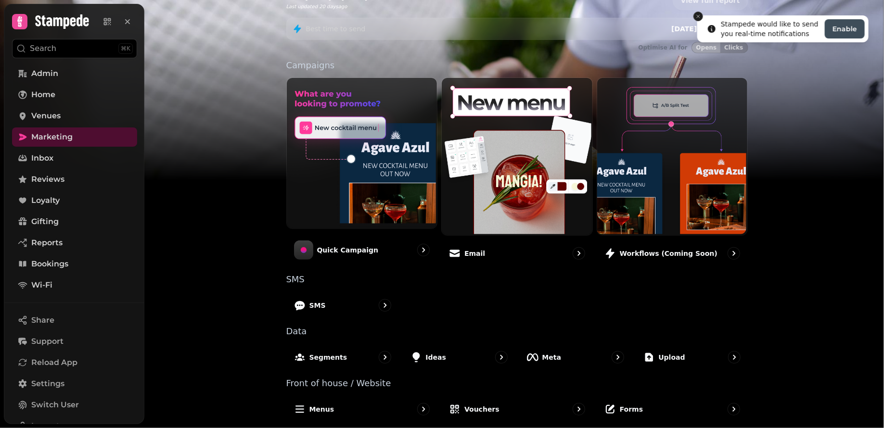
click at [695, 17] on icon "Close toast" at bounding box center [698, 16] width 6 height 6
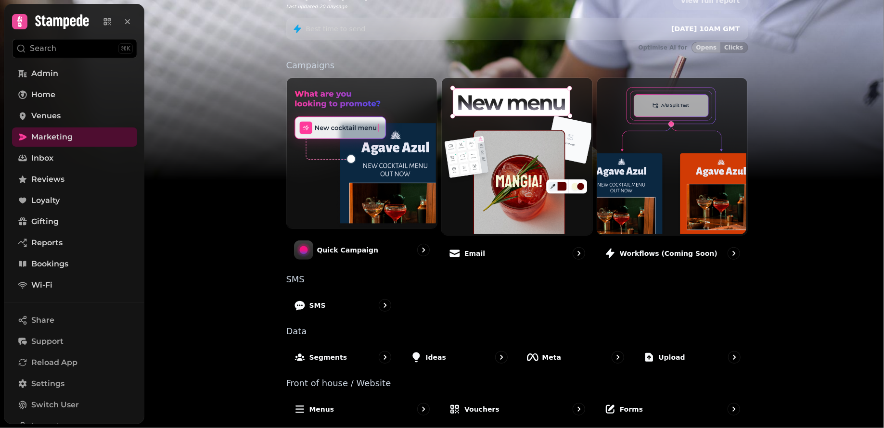
click at [221, 76] on img at bounding box center [442, 120] width 884 height 241
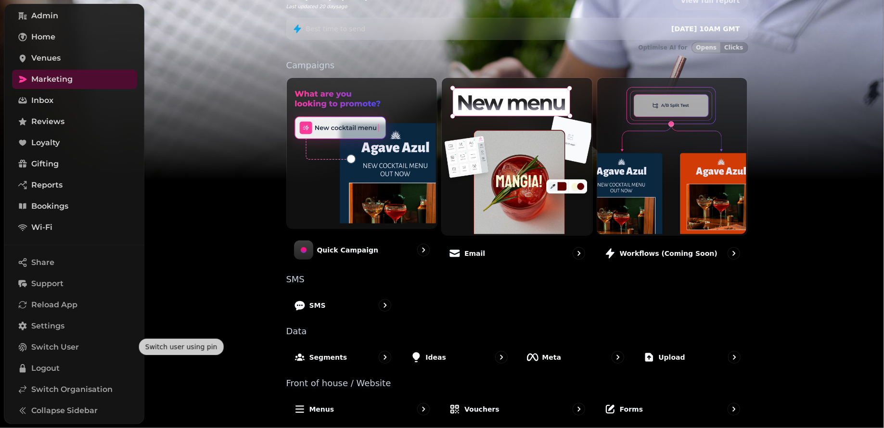
click at [54, 379] on nav "Share Support Reload App Settings Switch User Logout Switch Organisation Collap…" at bounding box center [74, 338] width 140 height 171
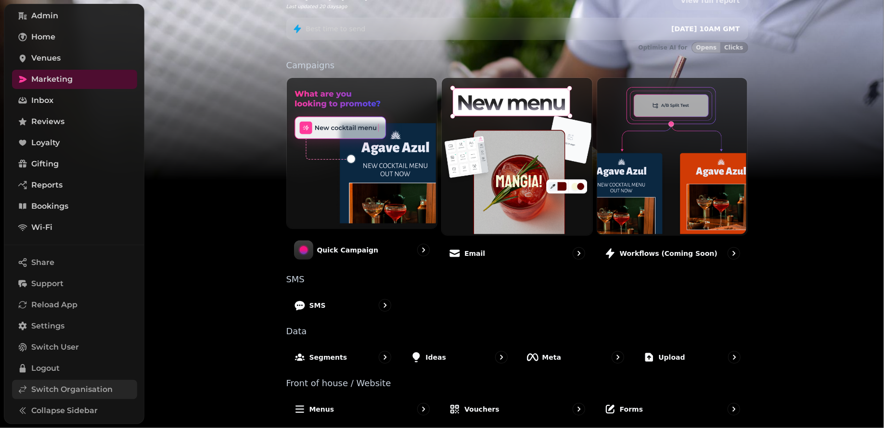
click at [53, 384] on span "Switch Organisation" at bounding box center [71, 390] width 81 height 12
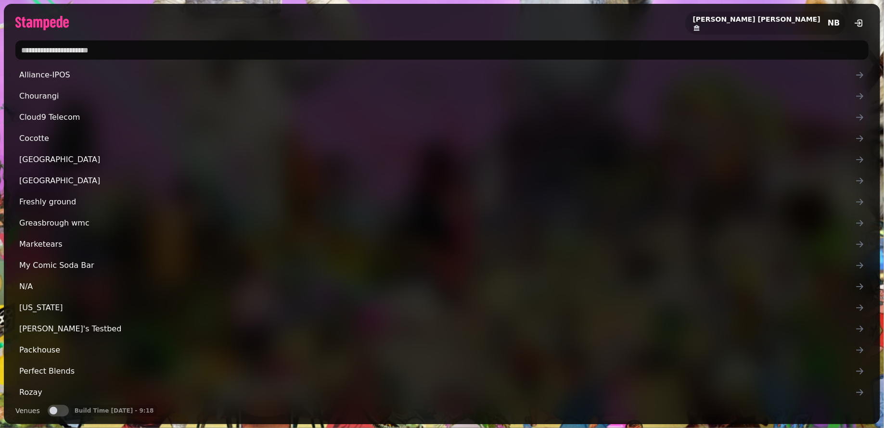
click at [82, 50] on input "text" at bounding box center [441, 49] width 853 height 19
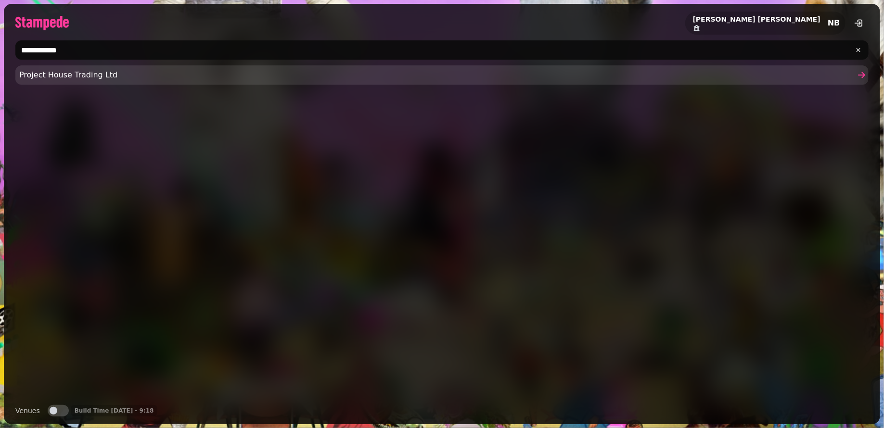
type input "**********"
click at [118, 69] on link "Project House Trading Ltd" at bounding box center [441, 74] width 853 height 19
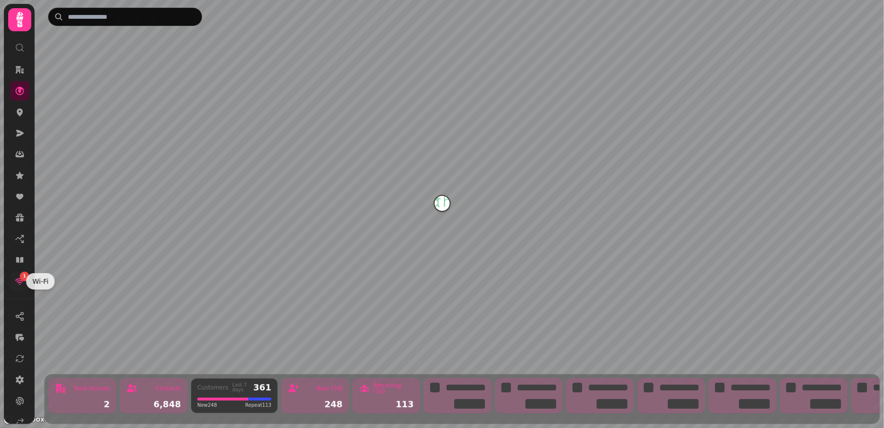
click at [18, 286] on link "1" at bounding box center [19, 281] width 19 height 19
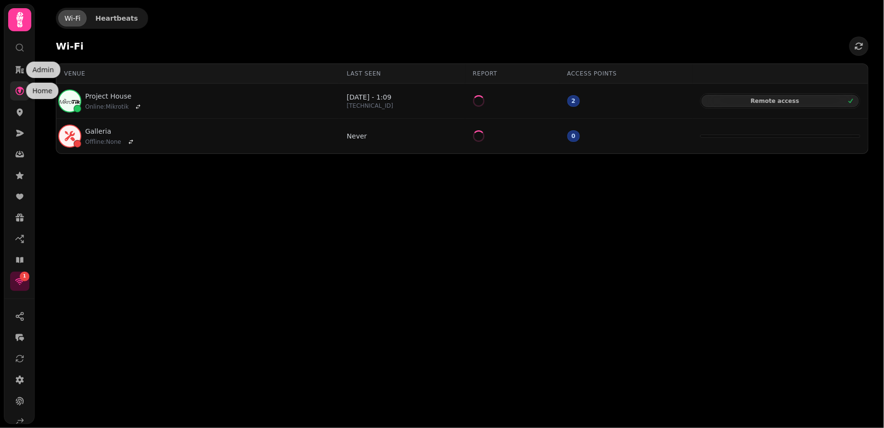
click at [21, 89] on icon at bounding box center [20, 91] width 10 height 10
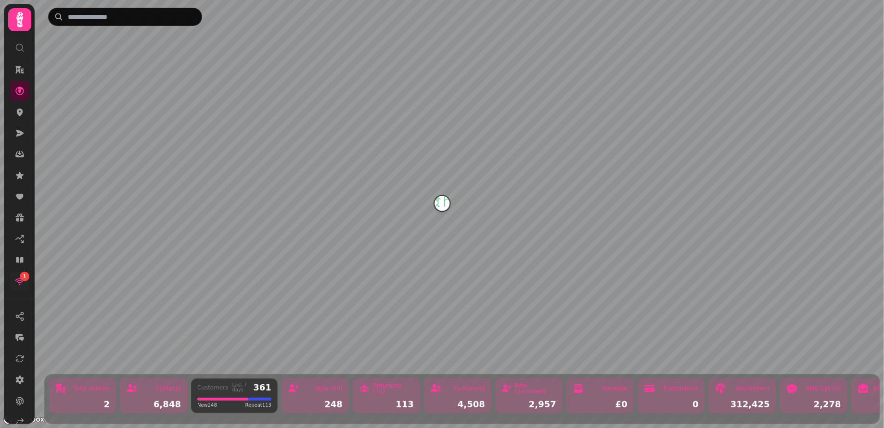
click at [20, 277] on div "1" at bounding box center [25, 277] width 10 height 10
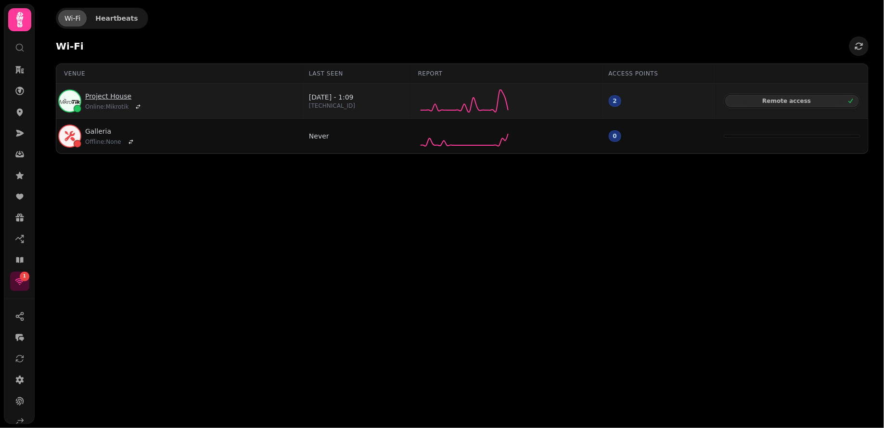
click at [116, 96] on link "Project House" at bounding box center [114, 96] width 59 height 10
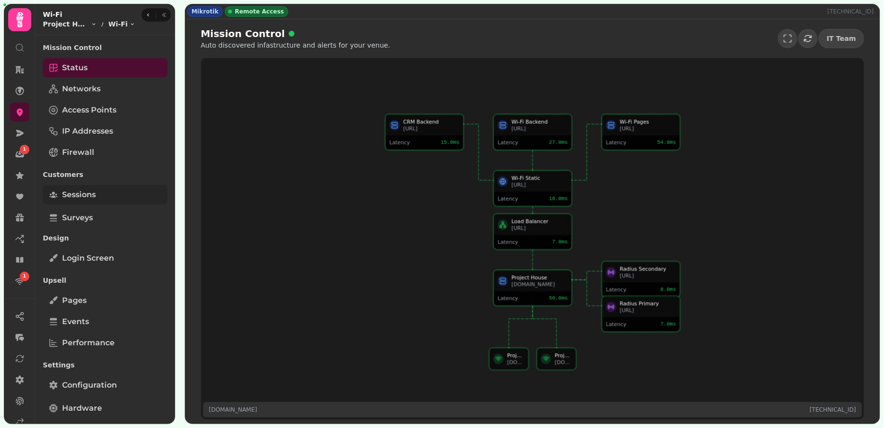
click at [88, 189] on span "Sessions" at bounding box center [79, 195] width 34 height 12
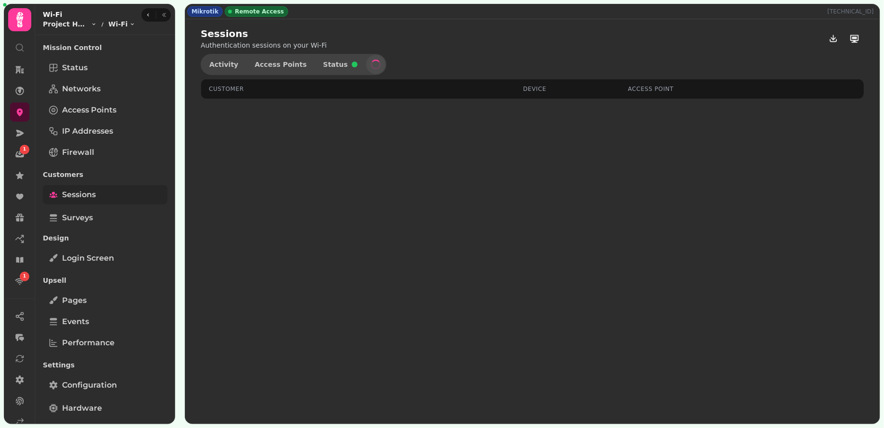
select select "**"
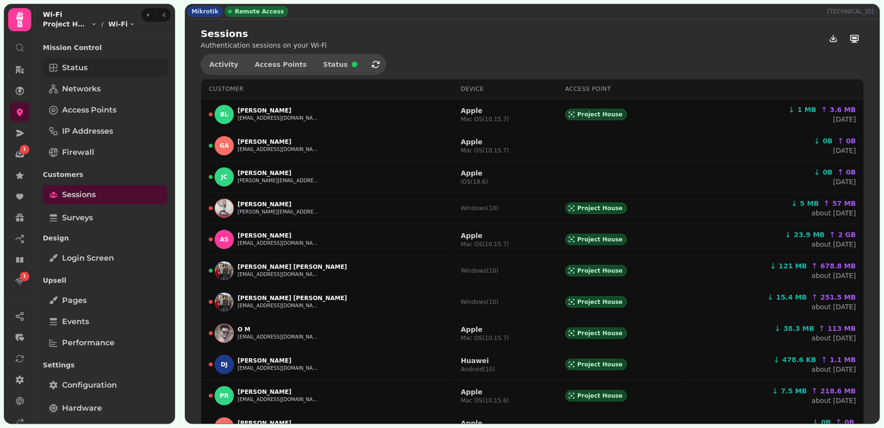
click at [91, 66] on link "Status" at bounding box center [105, 67] width 125 height 19
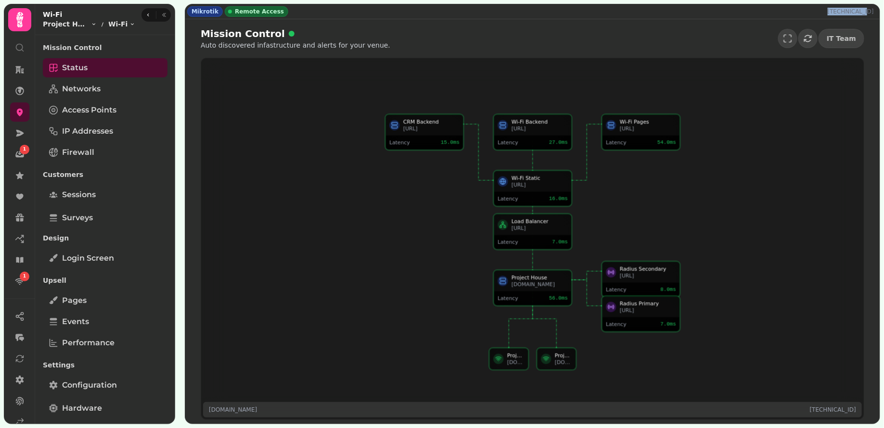
drag, startPoint x: 855, startPoint y: 12, endPoint x: 884, endPoint y: 13, distance: 28.9
click at [883, 13] on div "Mikrotik Remote Access 81.134.92.70 Mission Control Auto discovered infastructu…" at bounding box center [532, 214] width 703 height 428
copy p "[TECHNICAL_ID]"
click at [386, 22] on div "Mission Control Auto discovered infastructure and alerts for your venue. IT Tea…" at bounding box center [532, 221] width 694 height 405
click at [88, 89] on span "Networks" at bounding box center [81, 89] width 38 height 12
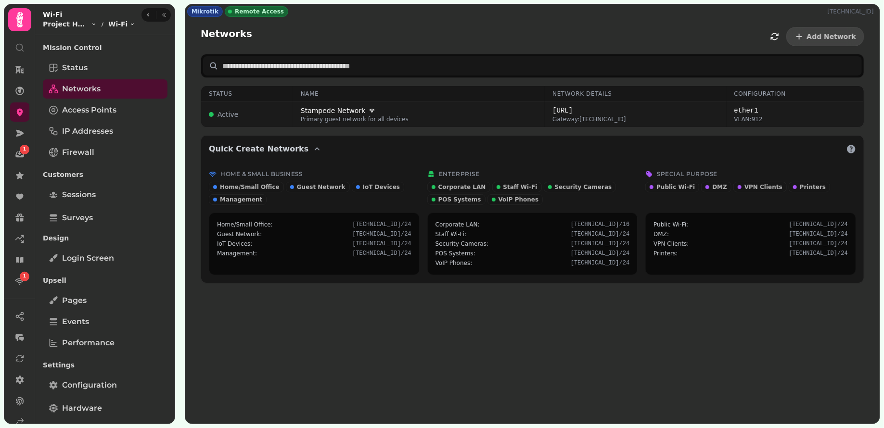
click at [465, 111] on div "Stampede Network" at bounding box center [419, 111] width 236 height 10
select select "***"
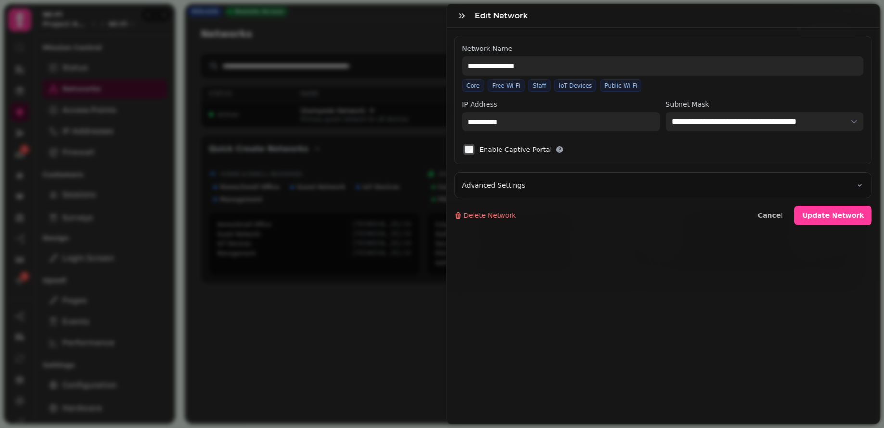
click at [558, 185] on button "Advanced Settings" at bounding box center [663, 185] width 417 height 25
select select
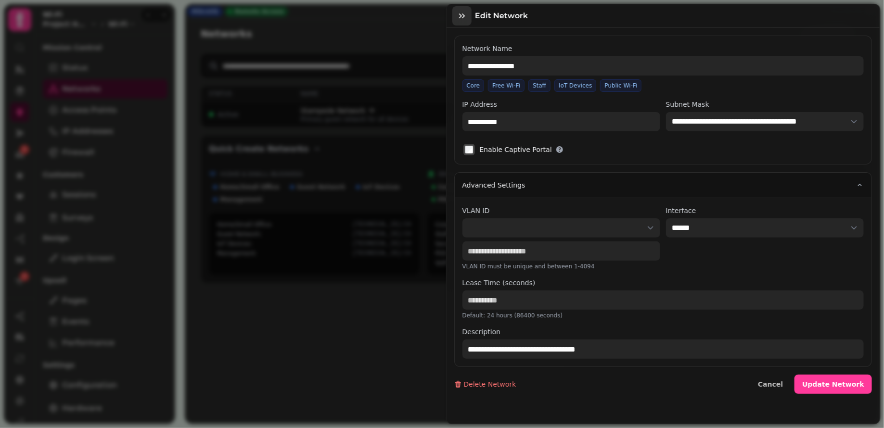
click at [464, 13] on icon "button" at bounding box center [462, 16] width 10 height 10
type input "**********"
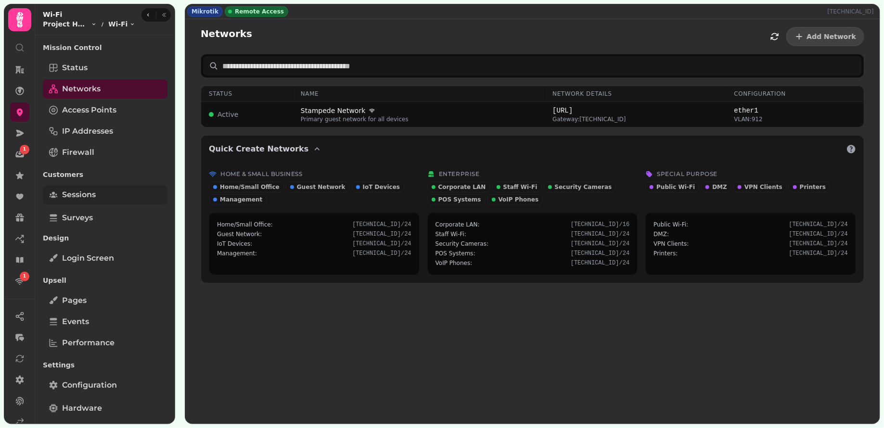
click at [100, 187] on link "Sessions" at bounding box center [105, 194] width 125 height 19
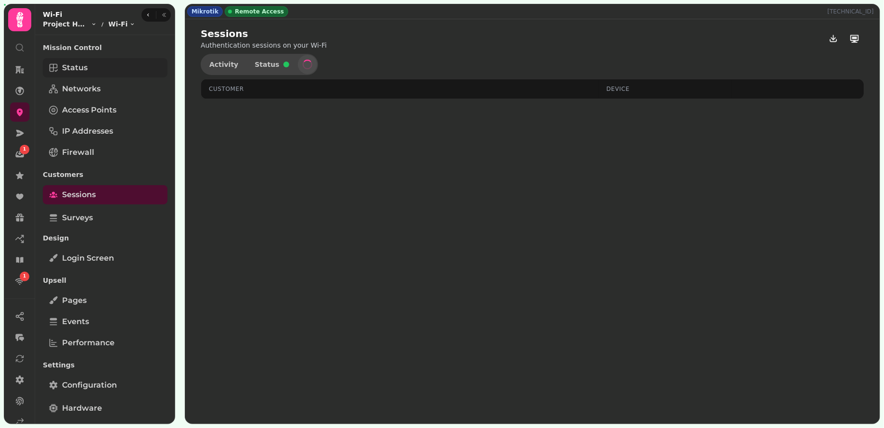
select select "**"
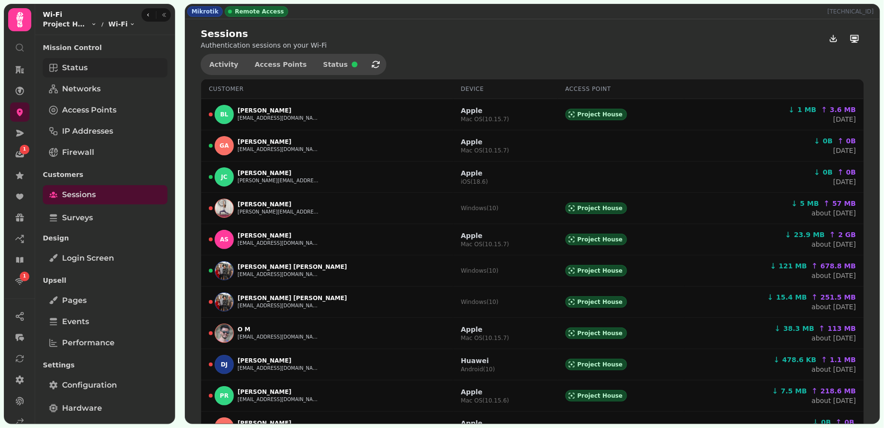
click at [99, 64] on link "Status" at bounding box center [105, 67] width 125 height 19
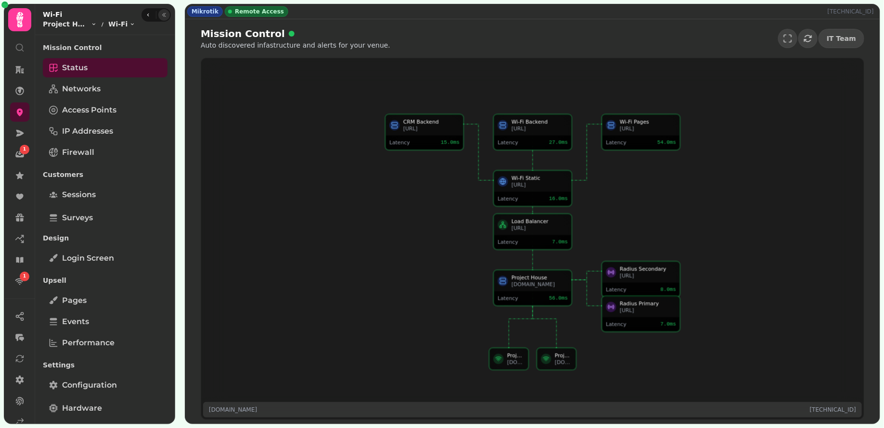
click at [162, 19] on button "button" at bounding box center [164, 15] width 12 height 12
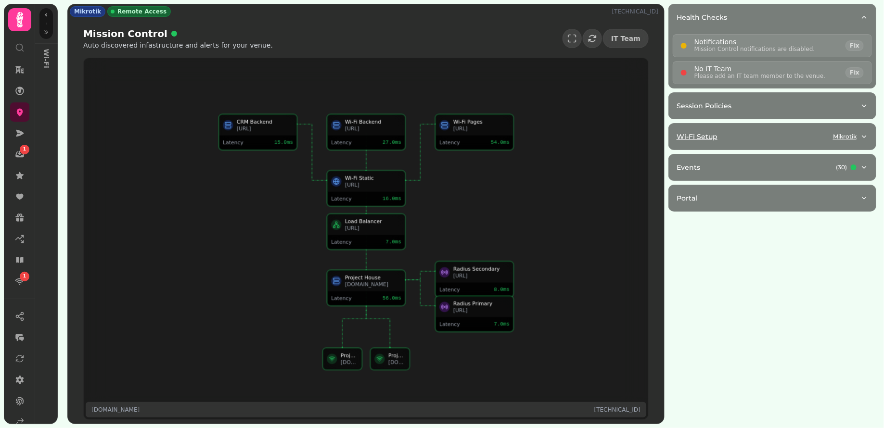
click at [755, 129] on button "Wi-Fi Setup Mikrotik" at bounding box center [772, 137] width 207 height 26
select select "**"
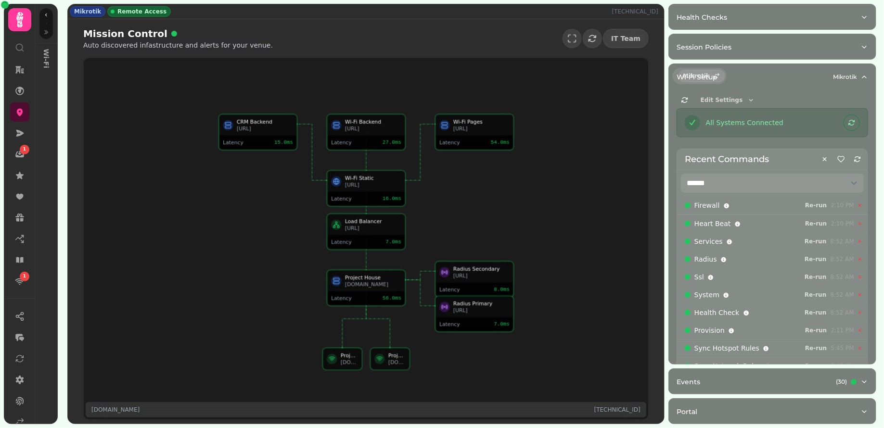
scroll to position [34, 0]
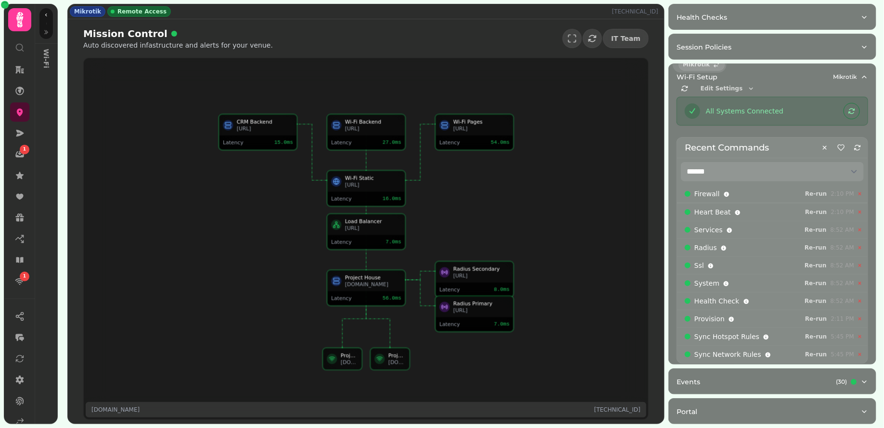
click at [789, 166] on select "**********" at bounding box center [772, 171] width 183 height 19
click at [860, 146] on icon "button" at bounding box center [857, 149] width 6 height 6
click at [817, 193] on span "Re-run" at bounding box center [816, 195] width 22 height 6
click at [820, 213] on span "Re-run" at bounding box center [816, 213] width 22 height 6
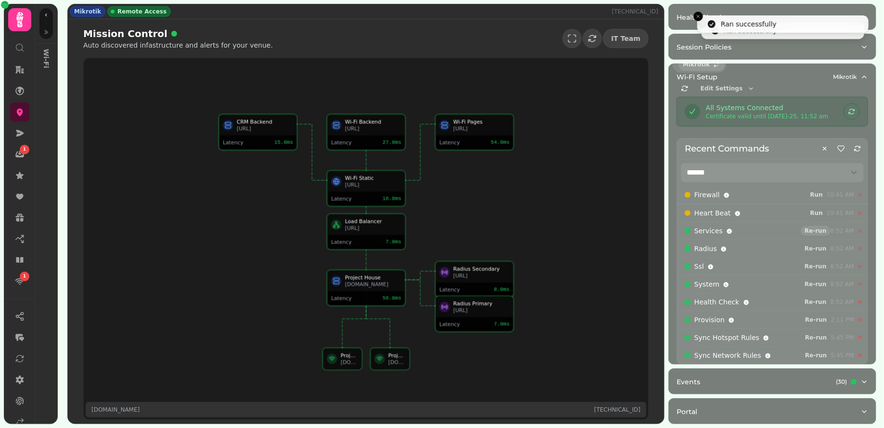
click at [820, 229] on span "Re-run" at bounding box center [815, 231] width 22 height 6
click at [822, 247] on span "Re-run" at bounding box center [815, 249] width 22 height 6
click at [817, 269] on div "Ssl Re-run 8:52 AM" at bounding box center [772, 266] width 191 height 18
click at [819, 265] on span "Re-run" at bounding box center [815, 267] width 22 height 6
click at [817, 284] on span "Re-run" at bounding box center [815, 284] width 22 height 6
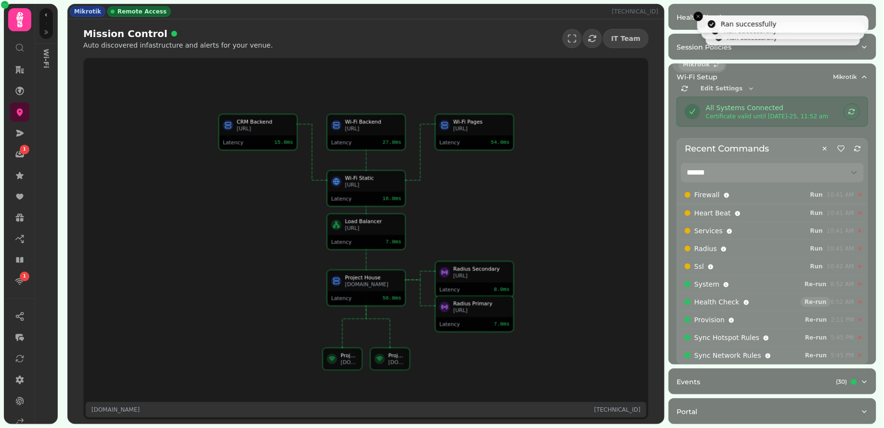
click at [818, 301] on span "Re-run" at bounding box center [815, 302] width 22 height 6
click at [819, 317] on span "Re-run" at bounding box center [816, 320] width 22 height 6
click at [821, 335] on span "Re-run" at bounding box center [816, 338] width 22 height 6
click at [818, 353] on span "Re-run" at bounding box center [816, 356] width 22 height 6
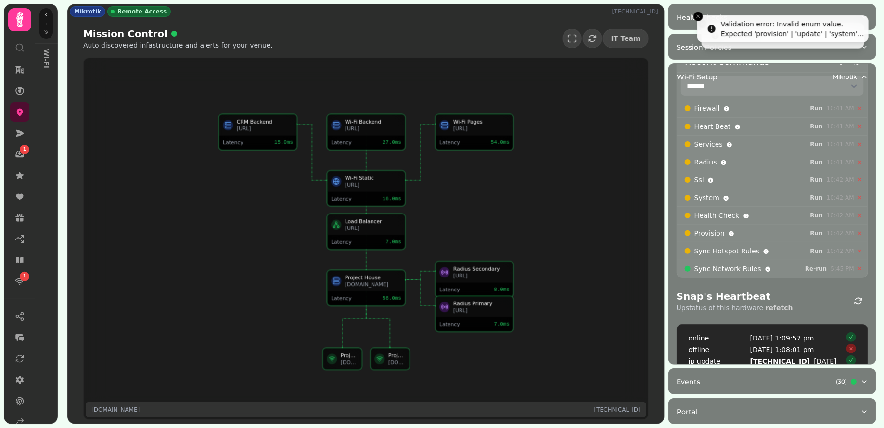
scroll to position [131, 0]
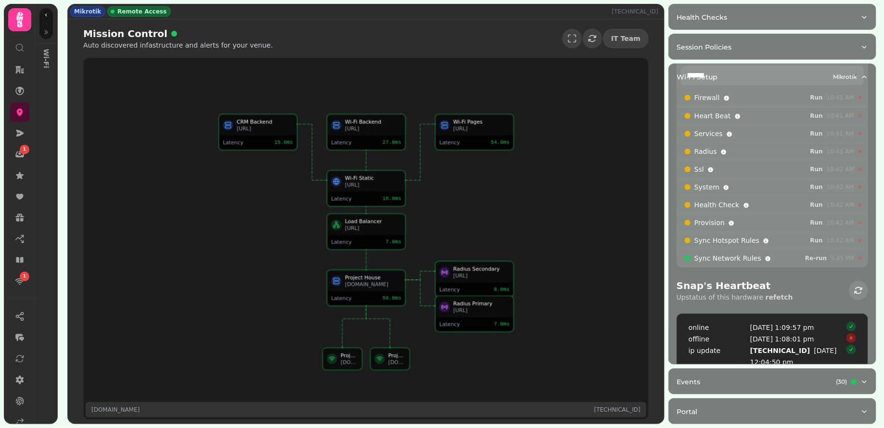
click at [861, 287] on icon "button" at bounding box center [858, 290] width 8 height 7
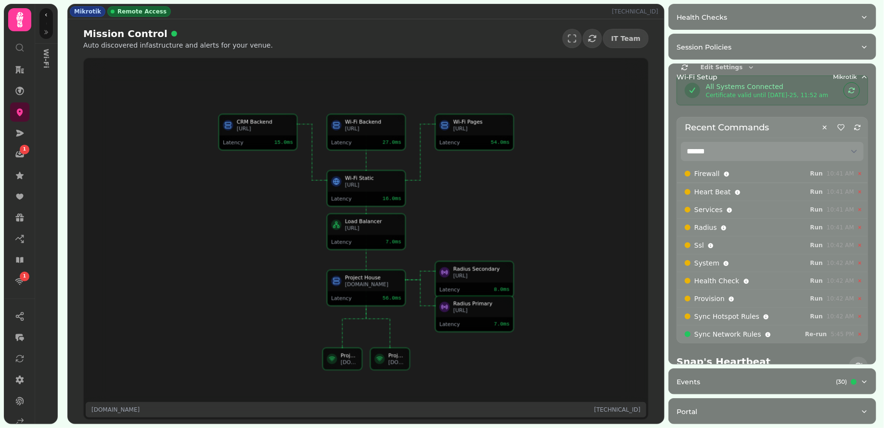
scroll to position [62, 0]
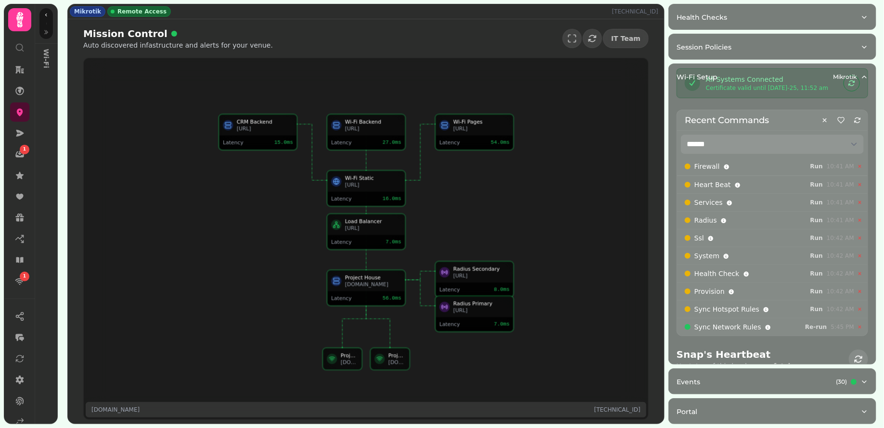
click at [49, 38] on div at bounding box center [46, 24] width 23 height 40
click at [49, 29] on button "button" at bounding box center [46, 32] width 12 height 12
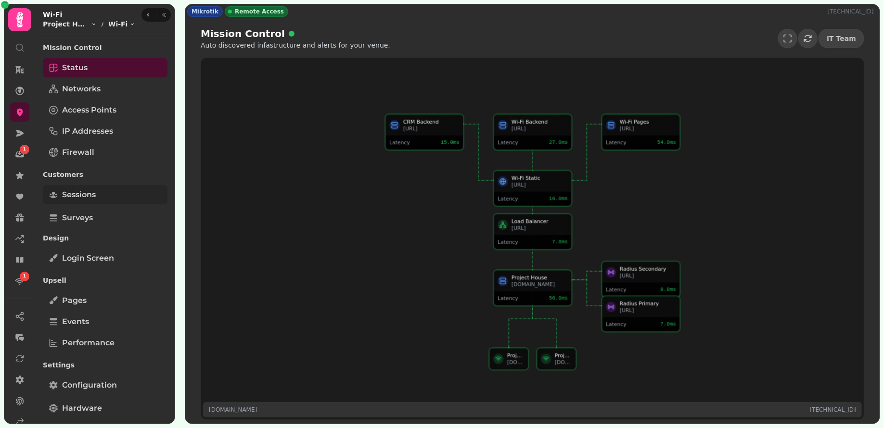
click at [100, 198] on link "Sessions" at bounding box center [105, 194] width 125 height 19
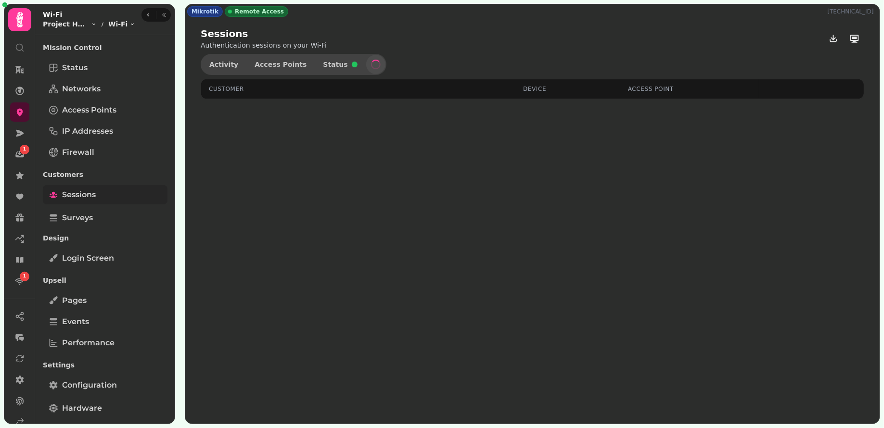
select select "**"
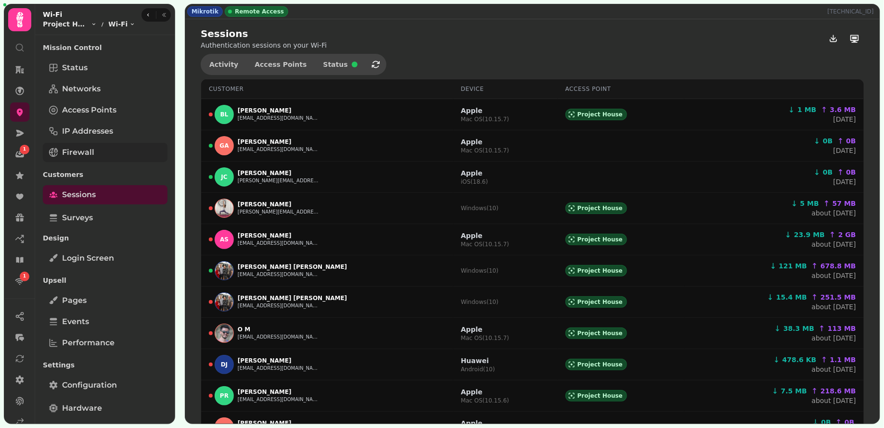
click at [109, 152] on link "Firewall" at bounding box center [105, 152] width 125 height 19
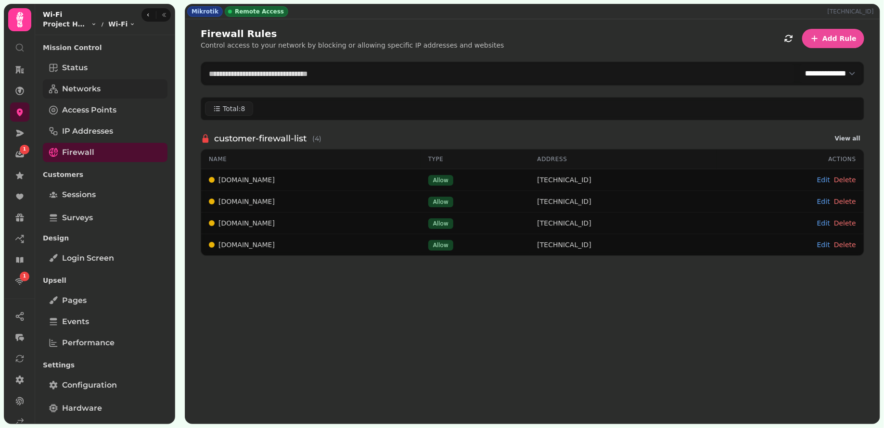
click at [88, 87] on span "Networks" at bounding box center [81, 89] width 38 height 12
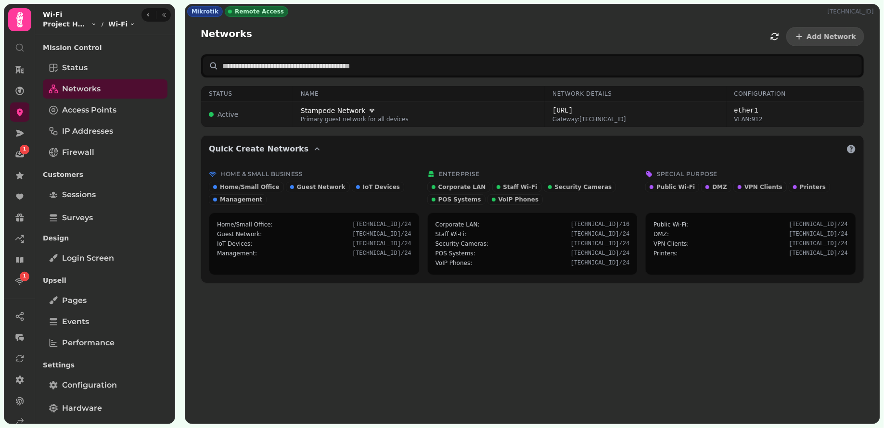
click at [500, 113] on div "Stampede Network" at bounding box center [419, 111] width 236 height 10
select select "***"
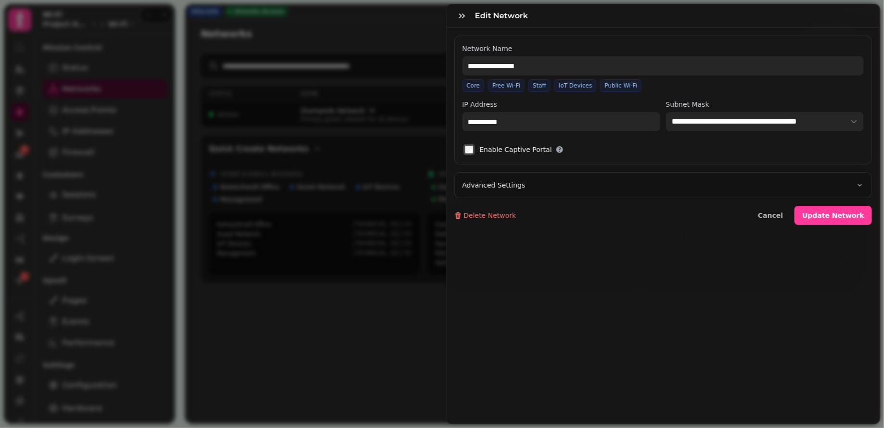
click at [646, 180] on button "Advanced Settings" at bounding box center [663, 185] width 417 height 25
select select
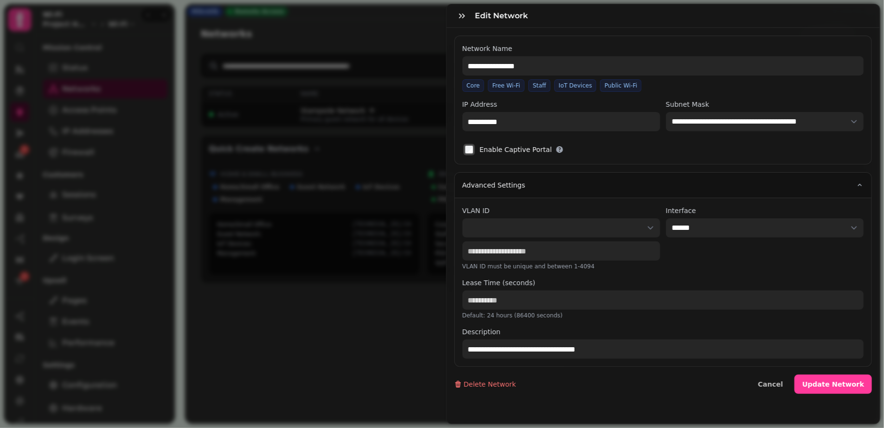
click at [627, 182] on button "Advanced Settings" at bounding box center [663, 185] width 417 height 25
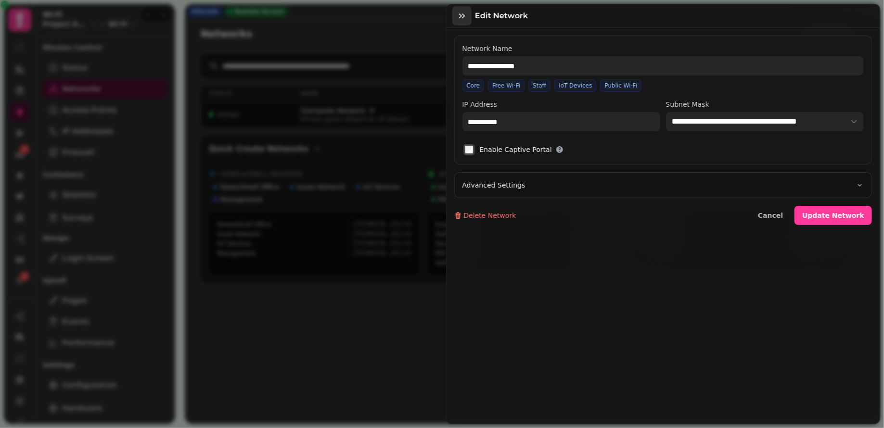
click at [461, 10] on button "button" at bounding box center [461, 15] width 19 height 19
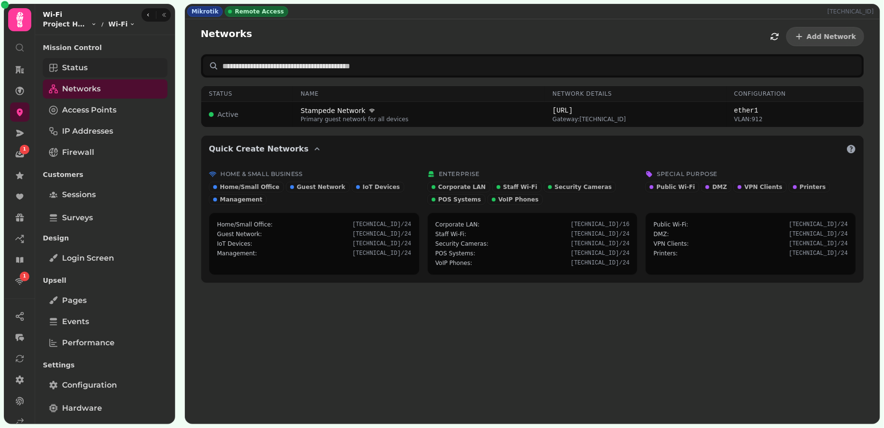
click at [114, 72] on link "Status" at bounding box center [105, 67] width 125 height 19
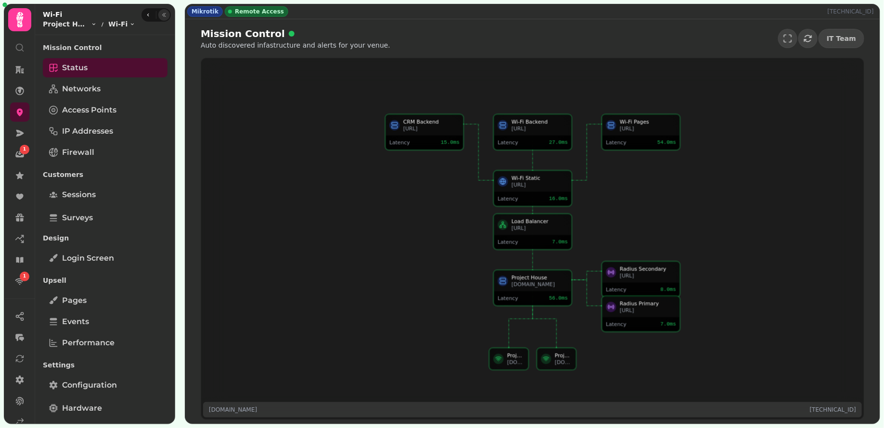
click at [166, 11] on button "button" at bounding box center [164, 15] width 12 height 12
select select "**"
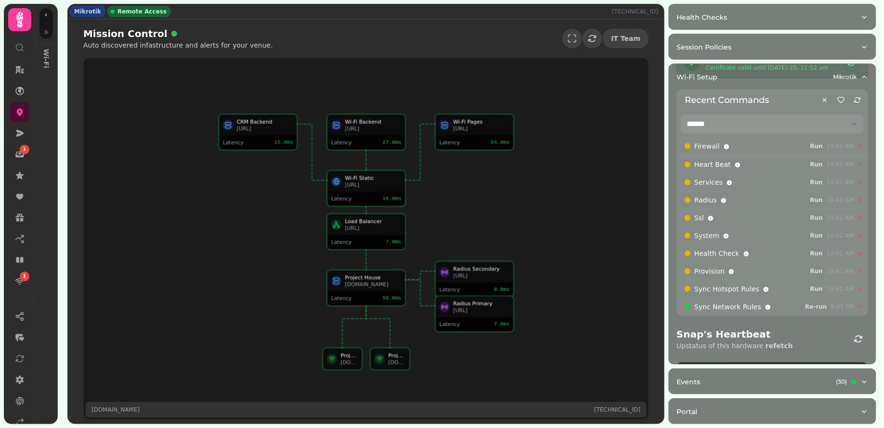
scroll to position [85, 0]
click at [817, 143] on span "Run" at bounding box center [816, 144] width 13 height 6
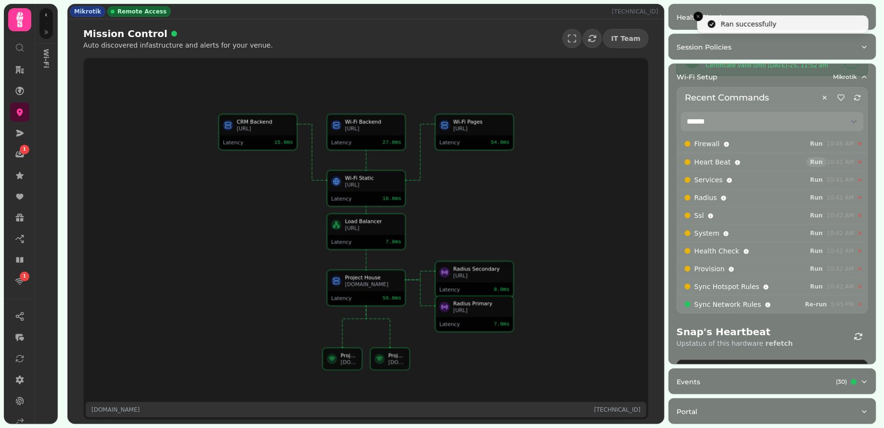
click at [819, 159] on span "Run" at bounding box center [816, 162] width 13 height 6
click at [820, 178] on span "Run" at bounding box center [816, 180] width 13 height 6
click at [820, 195] on span "Run" at bounding box center [816, 198] width 13 height 6
click at [820, 213] on span "Run" at bounding box center [816, 216] width 13 height 6
click at [820, 230] on span "Run" at bounding box center [816, 233] width 13 height 6
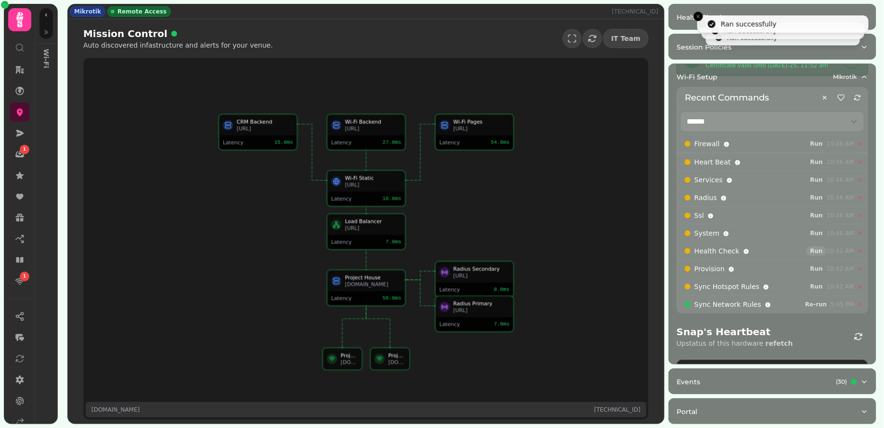
click at [818, 248] on span "Run" at bounding box center [816, 251] width 13 height 6
click at [819, 266] on span "Run" at bounding box center [816, 269] width 13 height 6
click at [822, 284] on span "Run" at bounding box center [816, 287] width 13 height 6
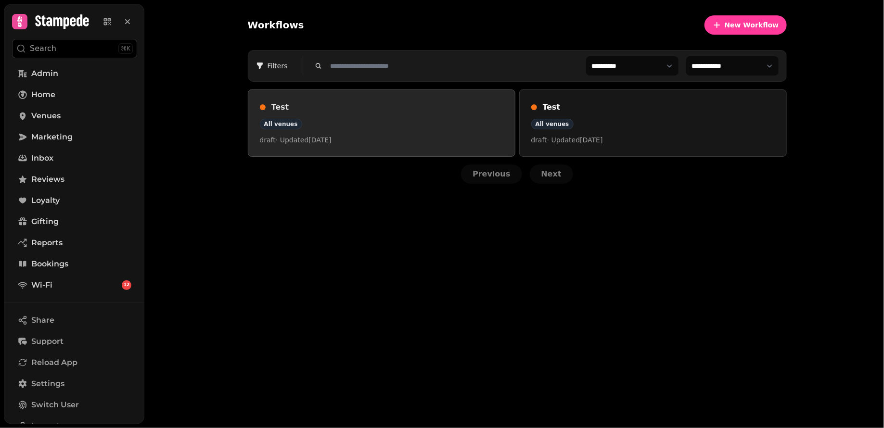
click at [277, 105] on h3 "Test" at bounding box center [387, 108] width 232 height 12
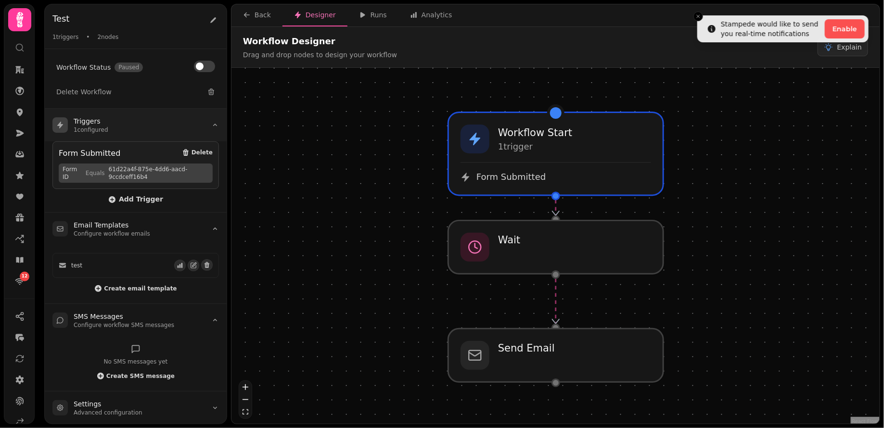
click at [218, 130] on summary "Triggers 1 configured" at bounding box center [136, 125] width 182 height 33
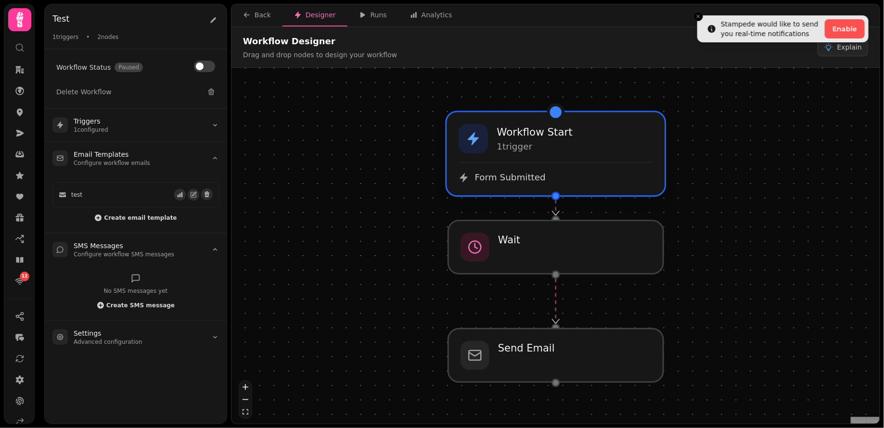
click at [549, 166] on div "Form Submitted" at bounding box center [556, 172] width 194 height 21
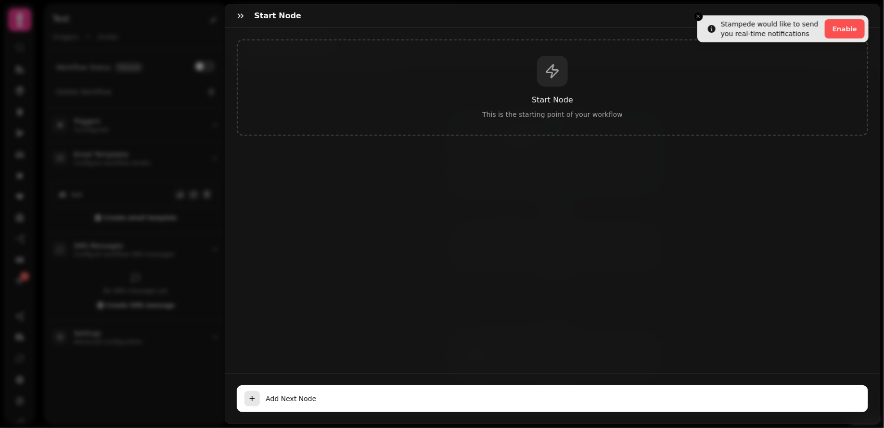
click at [395, 77] on div "Start Node This is the starting point of your workflow" at bounding box center [552, 87] width 631 height 96
click at [235, 12] on button "button" at bounding box center [240, 15] width 19 height 19
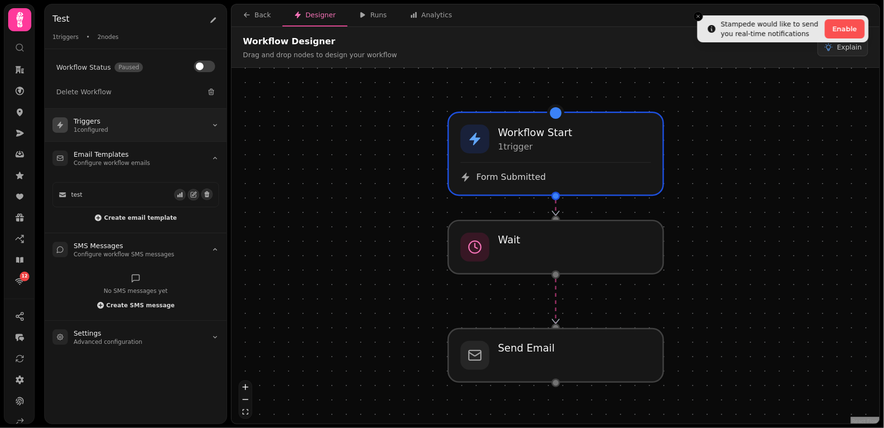
click at [98, 119] on h3 "Triggers" at bounding box center [91, 121] width 35 height 10
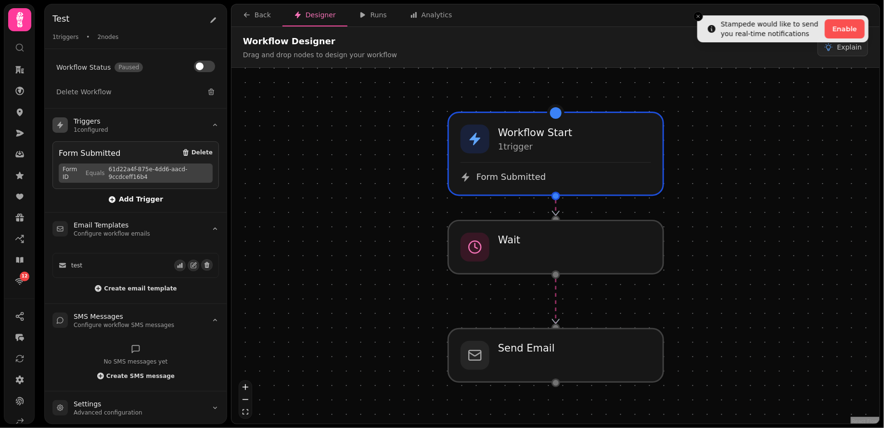
click at [136, 196] on span "Add Trigger" at bounding box center [135, 200] width 55 height 8
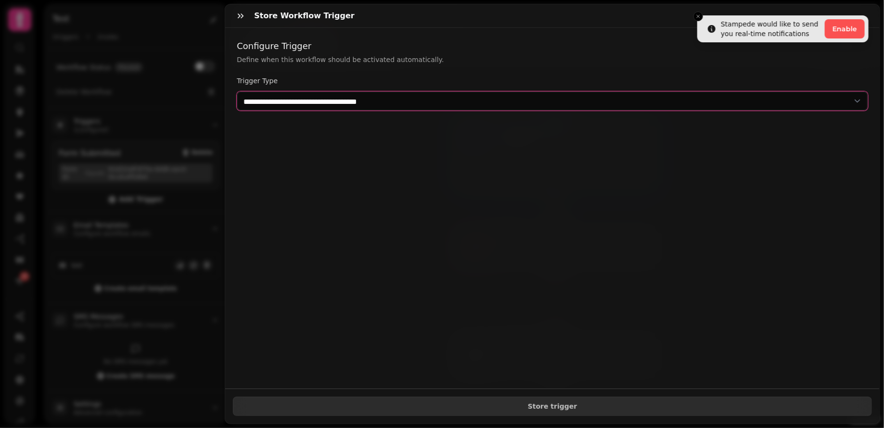
click at [411, 94] on select "**********" at bounding box center [552, 100] width 631 height 19
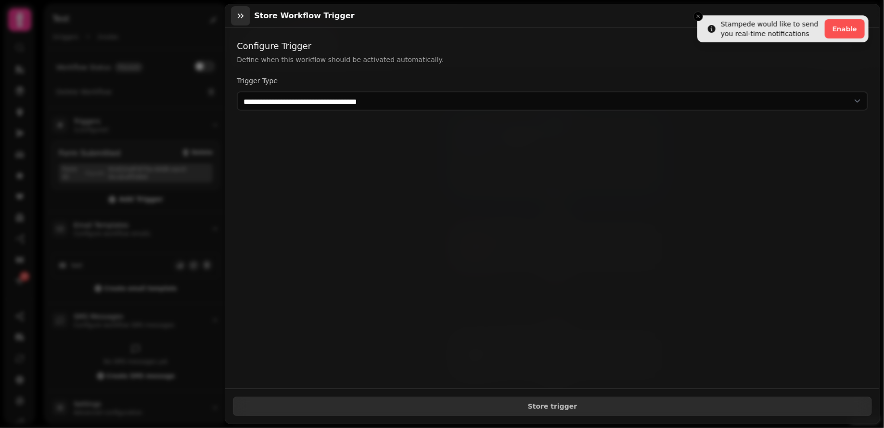
click at [242, 15] on icon "button" at bounding box center [241, 16] width 10 height 10
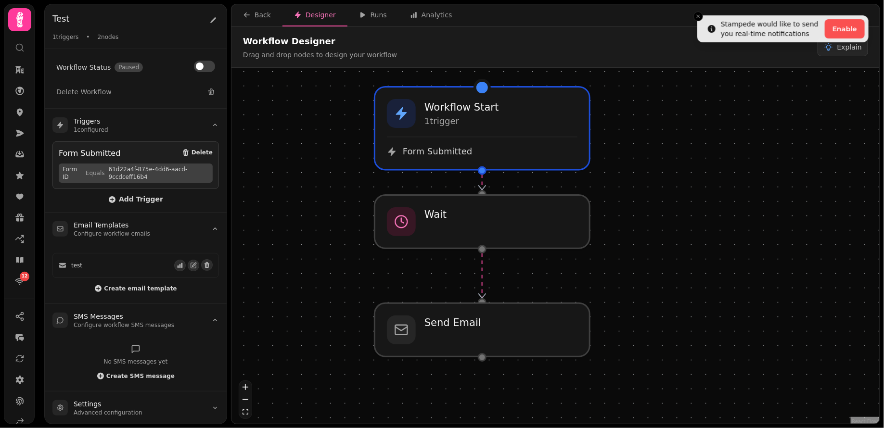
drag, startPoint x: 742, startPoint y: 193, endPoint x: 668, endPoint y: 168, distance: 77.7
click at [668, 168] on div "Workflow Start 1 trigger Form Submitted Send Email Wait" at bounding box center [555, 247] width 648 height 358
click at [493, 127] on p "1 trigger" at bounding box center [461, 122] width 76 height 12
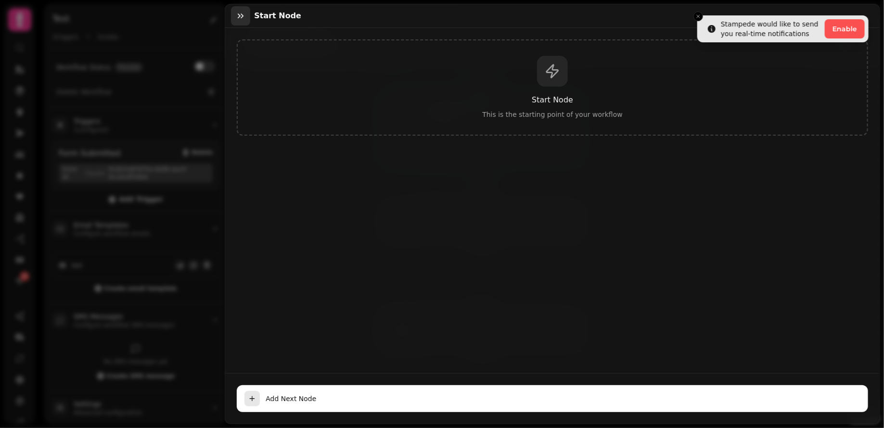
click at [233, 15] on button "button" at bounding box center [240, 15] width 19 height 19
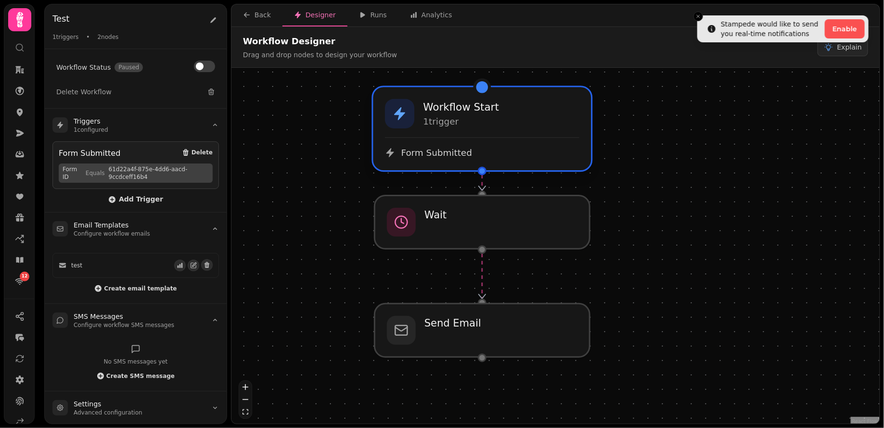
click at [464, 157] on span "Form Submitted" at bounding box center [436, 153] width 71 height 12
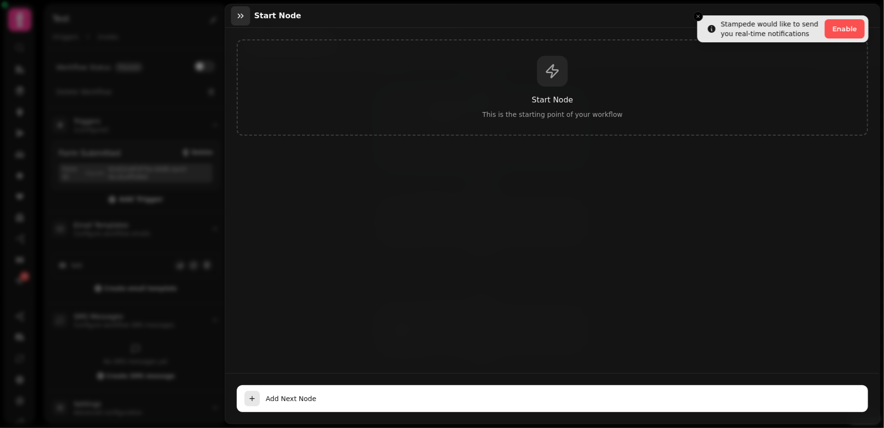
click at [237, 11] on icon "button" at bounding box center [241, 16] width 10 height 10
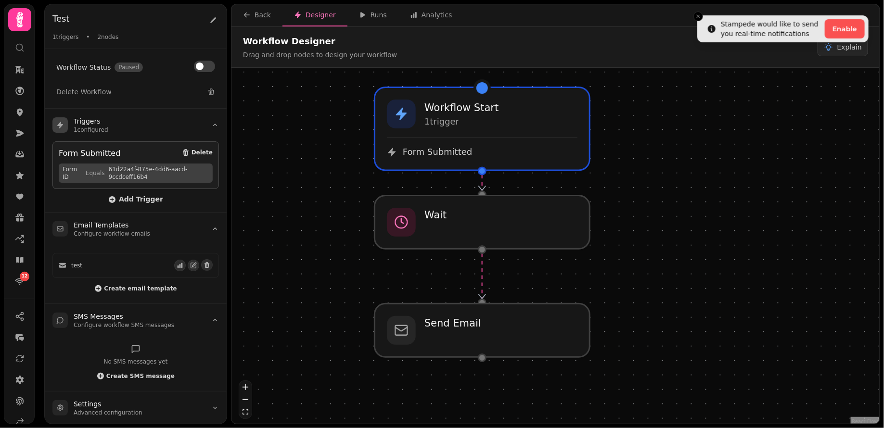
click at [116, 166] on span "61d22a4f-875e-4dd6-aacd-9ccdceff16b4" at bounding box center [159, 173] width 100 height 15
click at [407, 158] on div "Workflow Start 1 trigger Form Submitted" at bounding box center [482, 128] width 218 height 83
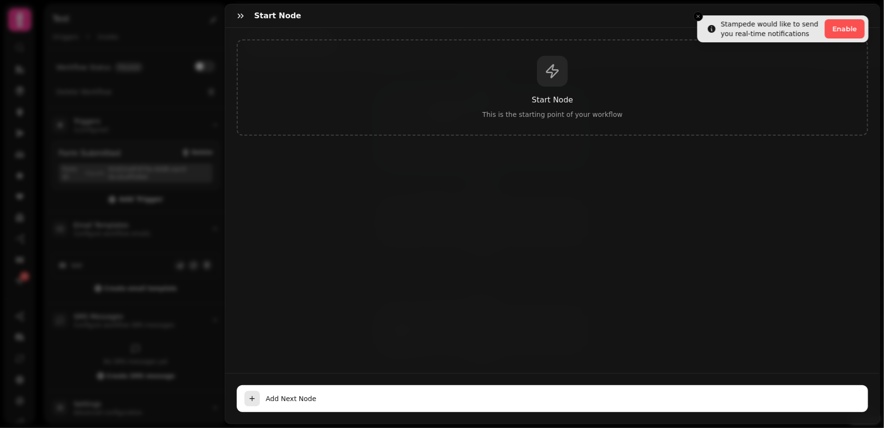
click at [436, 110] on p "This is the starting point of your workflow" at bounding box center [552, 115] width 599 height 10
click at [250, 15] on div "Start node" at bounding box center [552, 16] width 654 height 24
click at [242, 16] on icon "button" at bounding box center [241, 15] width 6 height 5
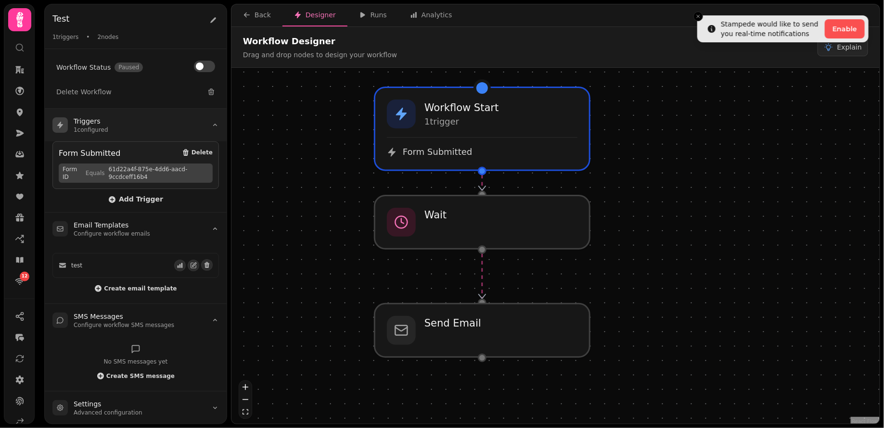
click at [106, 138] on summary "Triggers 1 configured" at bounding box center [136, 125] width 182 height 33
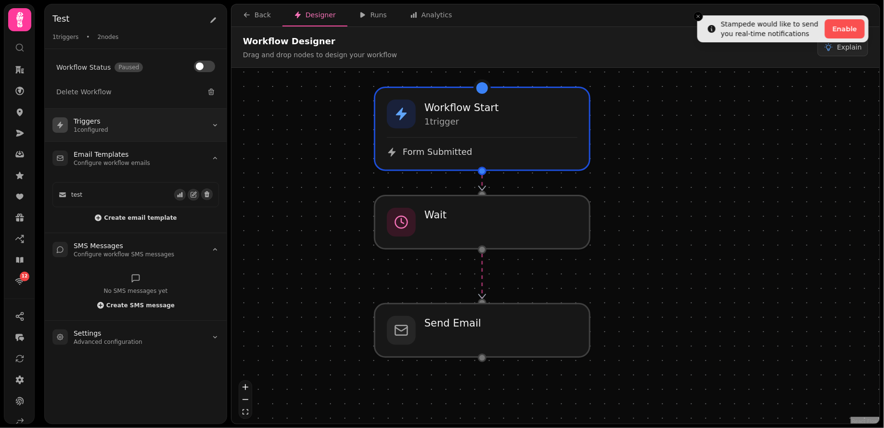
click at [105, 136] on summary "Triggers 1 configured" at bounding box center [136, 125] width 182 height 33
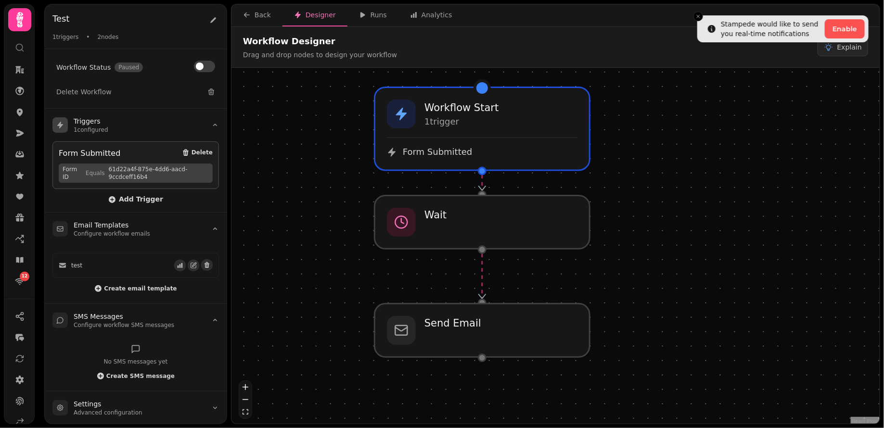
click at [78, 178] on span "Form ID" at bounding box center [72, 173] width 19 height 15
click at [75, 177] on span "Form ID" at bounding box center [72, 173] width 19 height 15
click at [453, 152] on span "Form Submitted" at bounding box center [436, 153] width 71 height 12
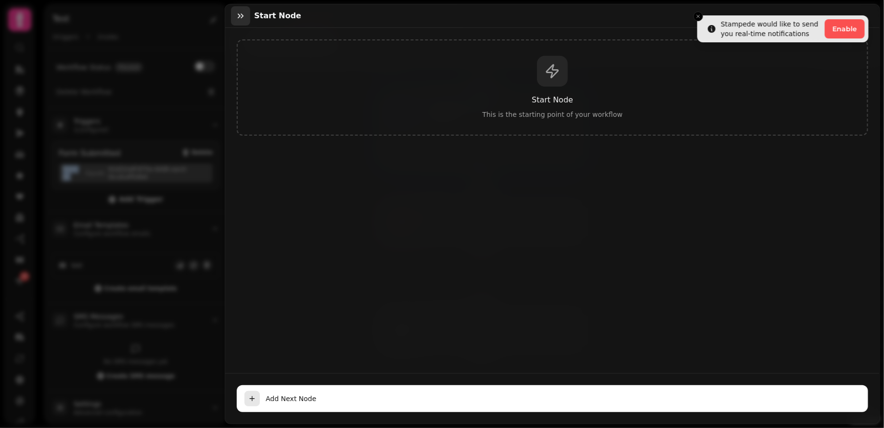
click at [250, 19] on button "button" at bounding box center [240, 15] width 19 height 19
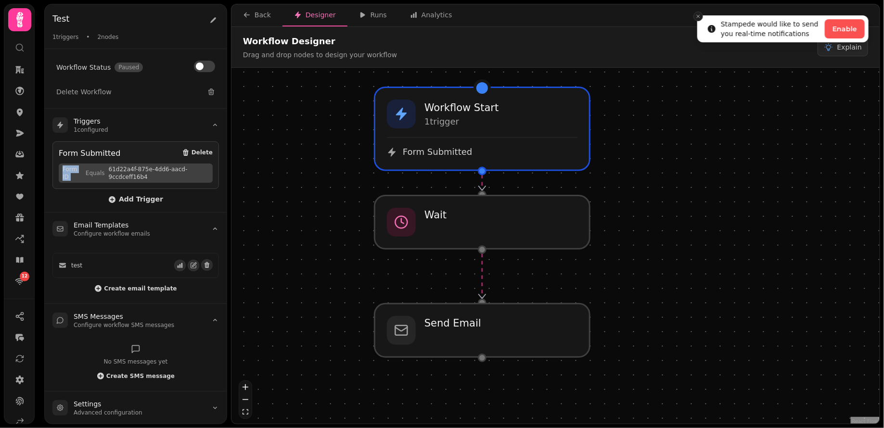
click at [700, 15] on icon "Close toast" at bounding box center [698, 16] width 6 height 6
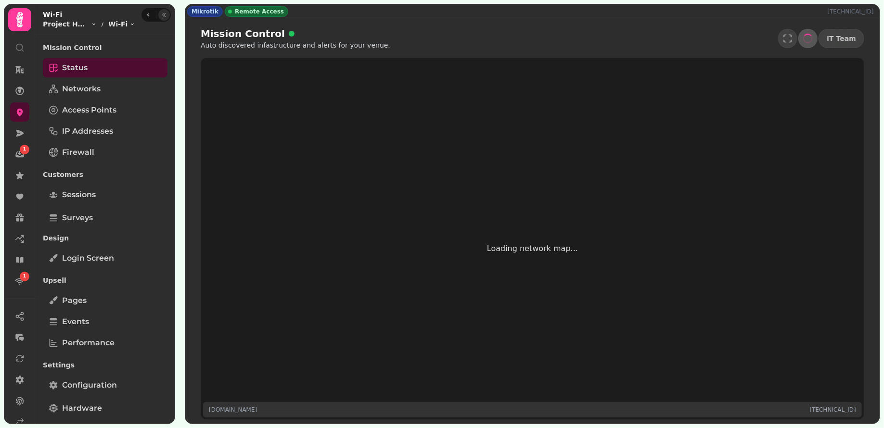
click at [161, 15] on icon "button" at bounding box center [164, 15] width 6 height 6
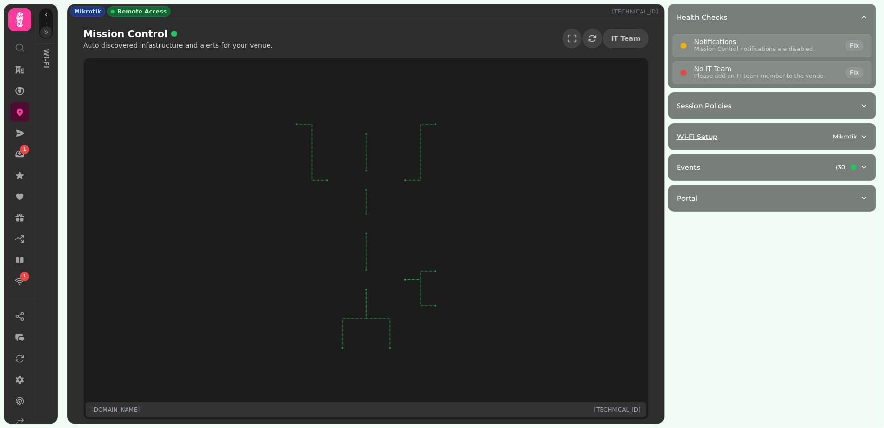
click at [757, 140] on button "Wi-Fi Setup Mikrotik" at bounding box center [772, 137] width 207 height 26
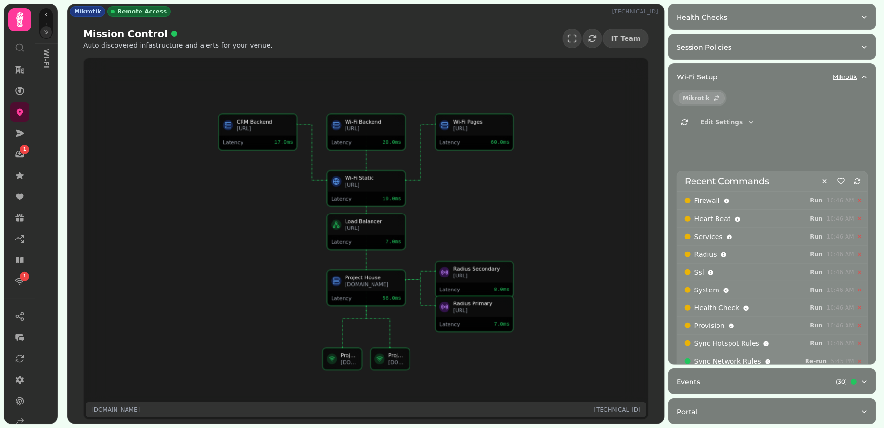
select select "**"
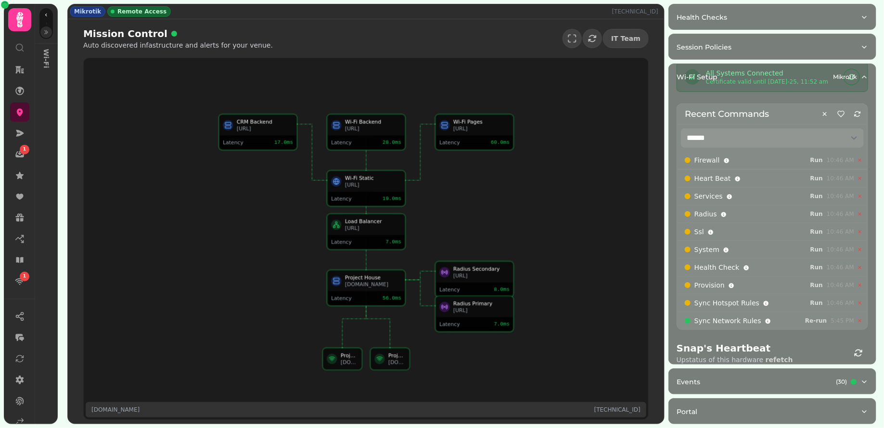
scroll to position [72, 0]
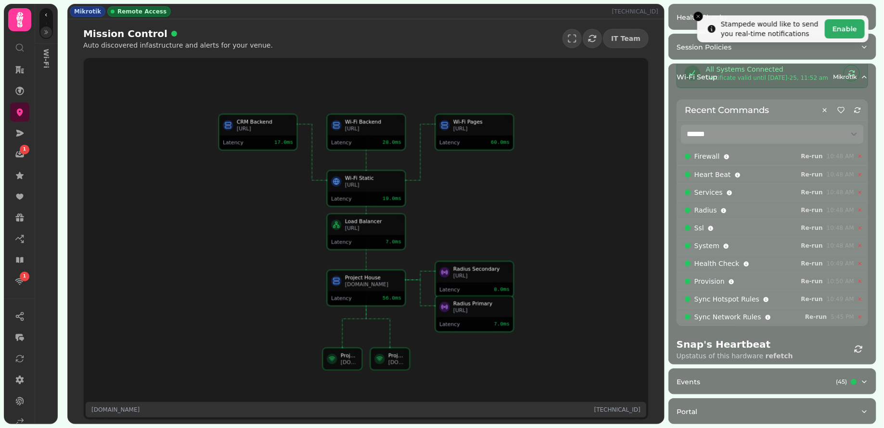
click at [45, 36] on button "button" at bounding box center [46, 32] width 12 height 12
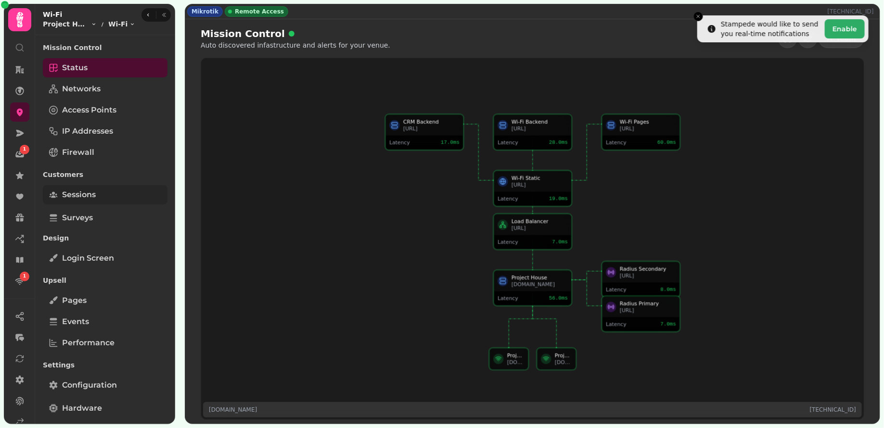
click at [117, 198] on link "Sessions" at bounding box center [105, 194] width 125 height 19
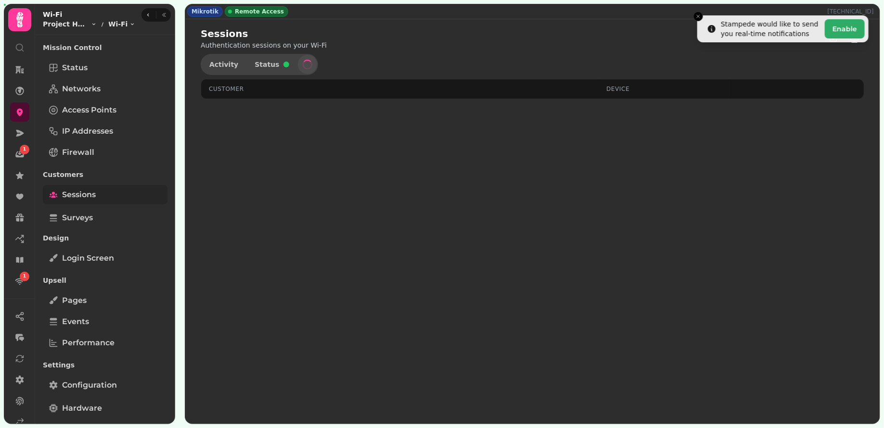
select select "**"
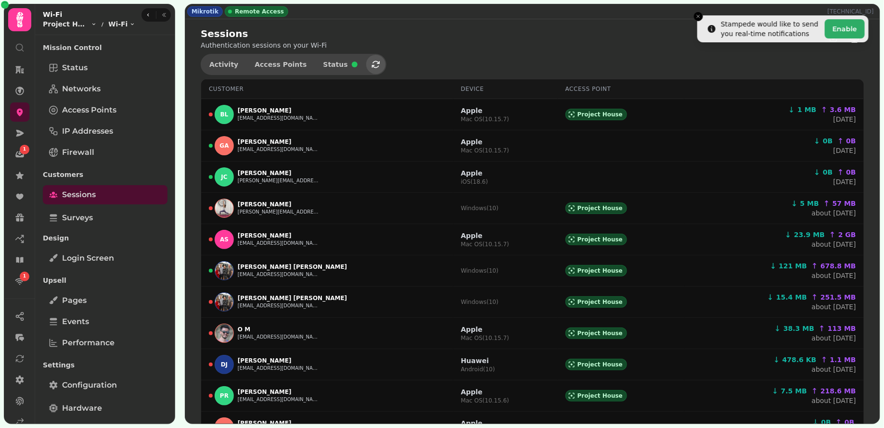
click at [366, 62] on button "button" at bounding box center [375, 64] width 19 height 19
click at [372, 62] on icon "button" at bounding box center [376, 64] width 8 height 7
click at [697, 15] on icon "Close toast" at bounding box center [698, 16] width 6 height 6
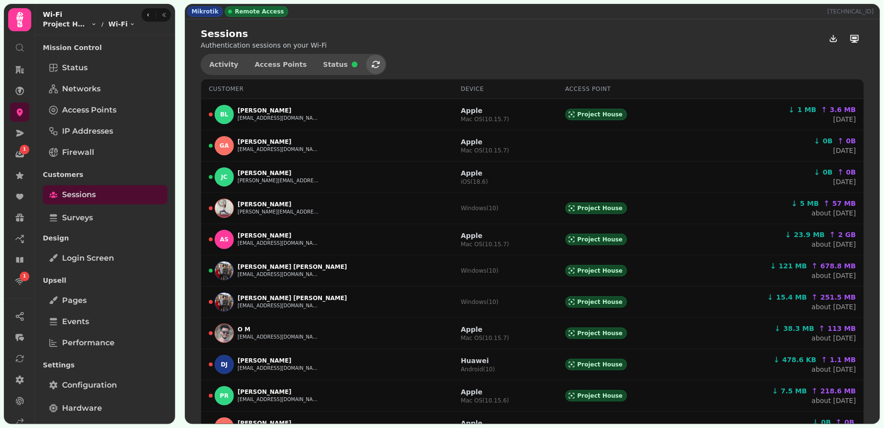
click at [371, 60] on icon "button" at bounding box center [376, 65] width 10 height 10
click at [371, 64] on icon "button" at bounding box center [376, 65] width 10 height 10
click at [371, 62] on icon "button" at bounding box center [376, 65] width 10 height 10
click at [369, 61] on button "button" at bounding box center [375, 64] width 19 height 19
click at [366, 62] on button "button" at bounding box center [375, 64] width 19 height 19
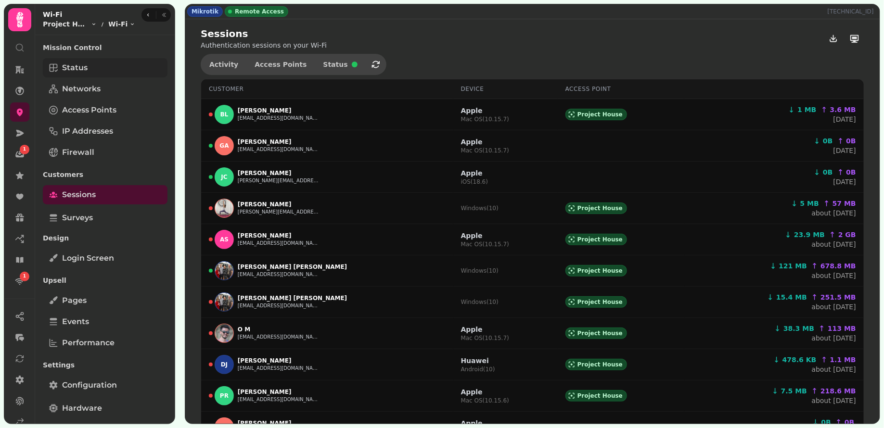
click at [95, 60] on link "Status" at bounding box center [105, 67] width 125 height 19
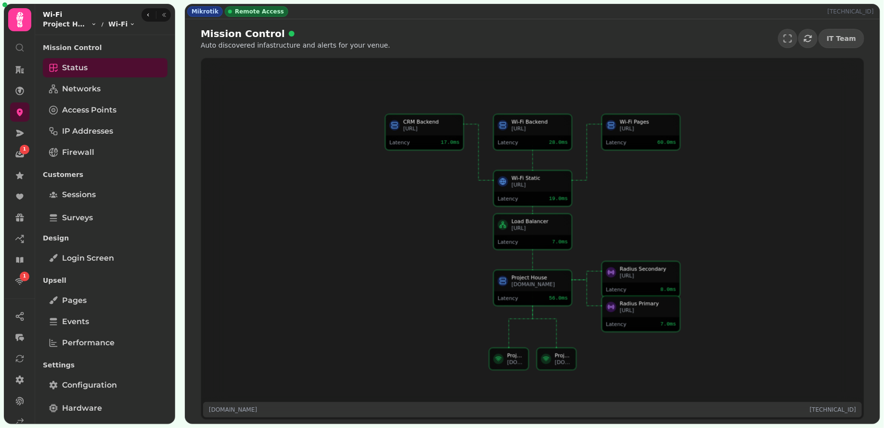
click at [161, 16] on icon "button" at bounding box center [164, 15] width 6 height 6
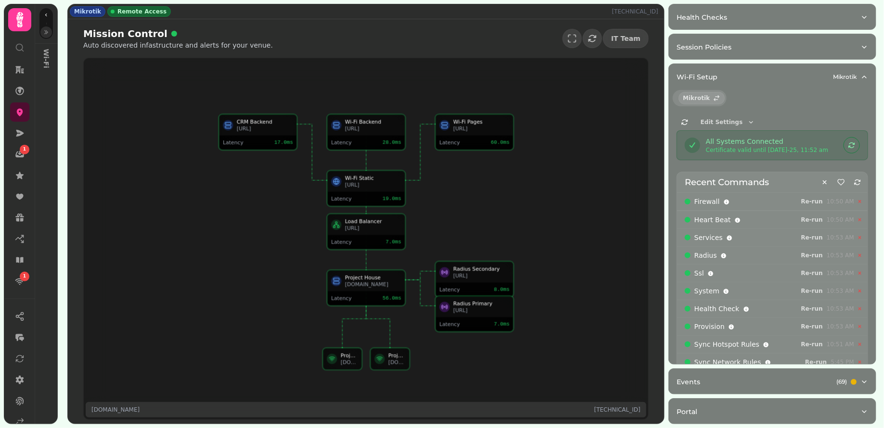
select select "**"
click at [45, 31] on icon "button" at bounding box center [46, 32] width 6 height 6
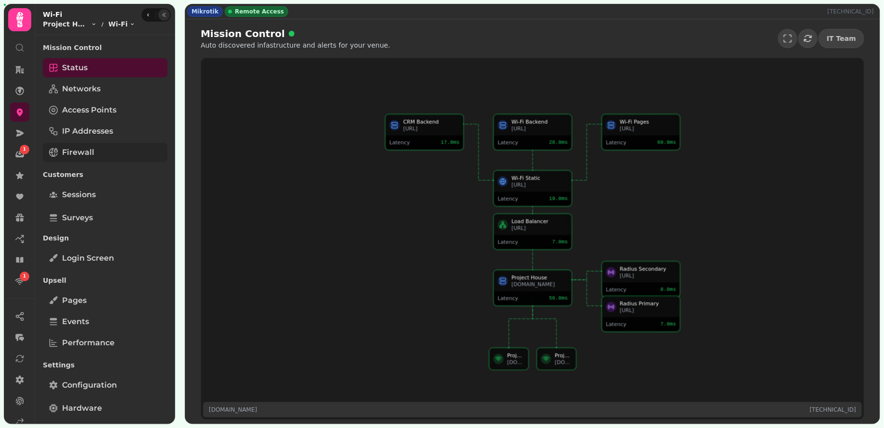
click at [79, 151] on span "Firewall" at bounding box center [78, 153] width 32 height 12
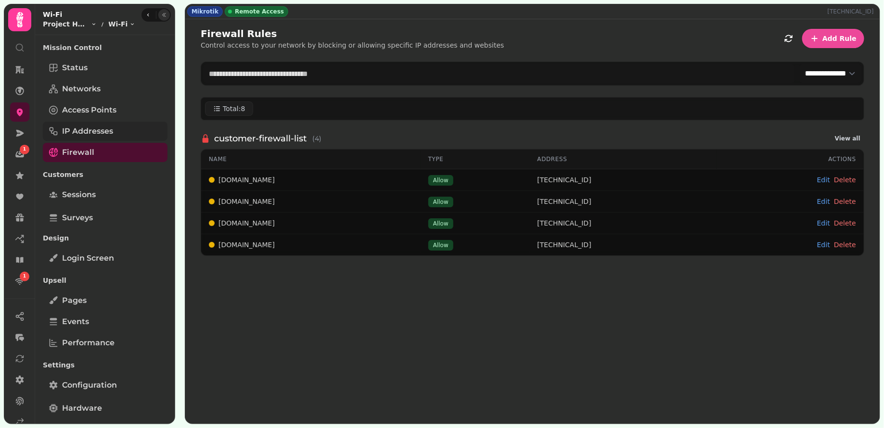
click at [124, 139] on link "IP Addresses" at bounding box center [105, 131] width 125 height 19
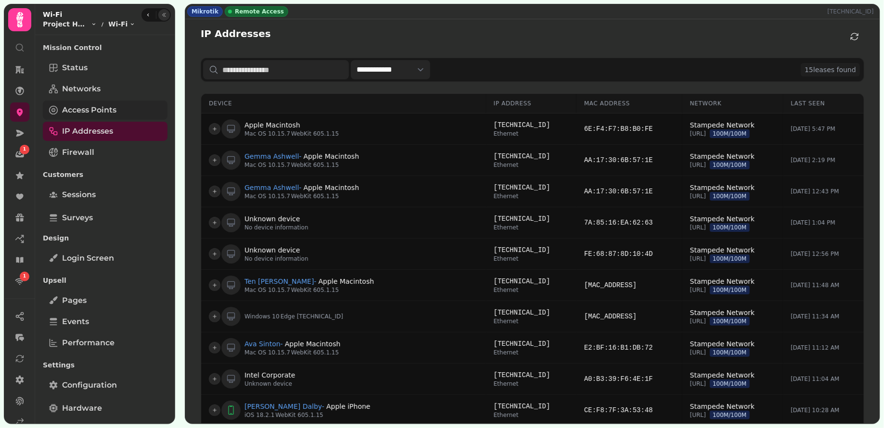
click at [106, 108] on span "Access Points" at bounding box center [89, 110] width 54 height 12
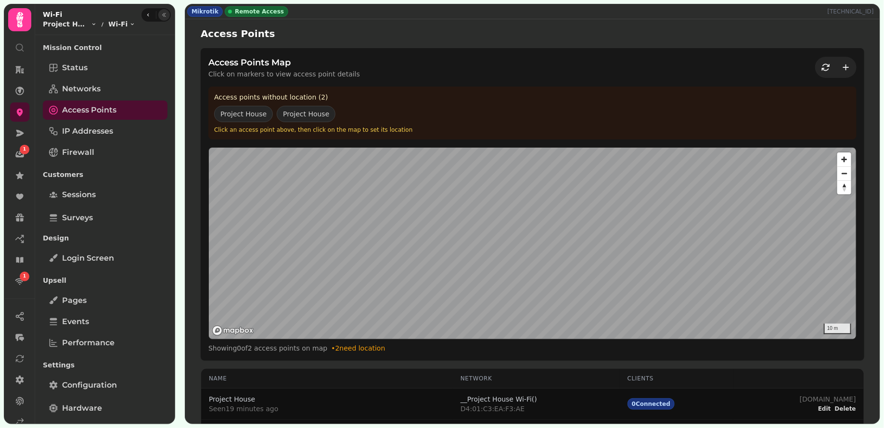
scroll to position [29, 0]
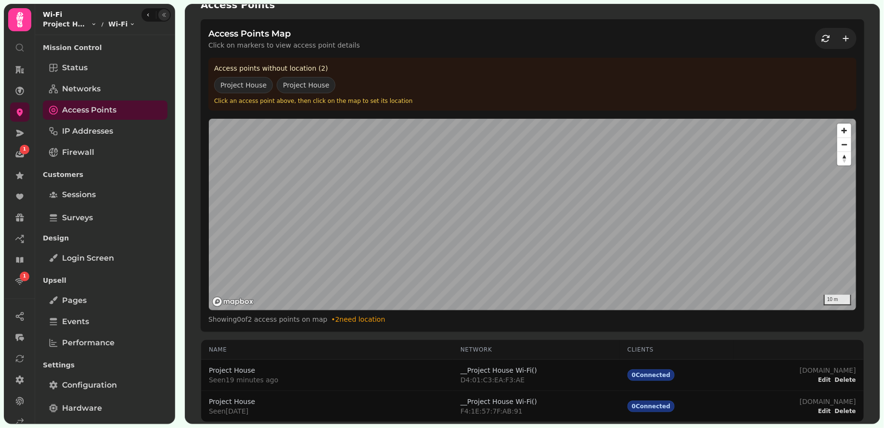
click at [93, 78] on div "Status Networks Access Points IP Addresses Firewall" at bounding box center [105, 110] width 125 height 104
click at [90, 100] on div "Status Networks Access Points IP Addresses Firewall" at bounding box center [105, 110] width 125 height 104
click at [92, 93] on span "Networks" at bounding box center [81, 89] width 38 height 12
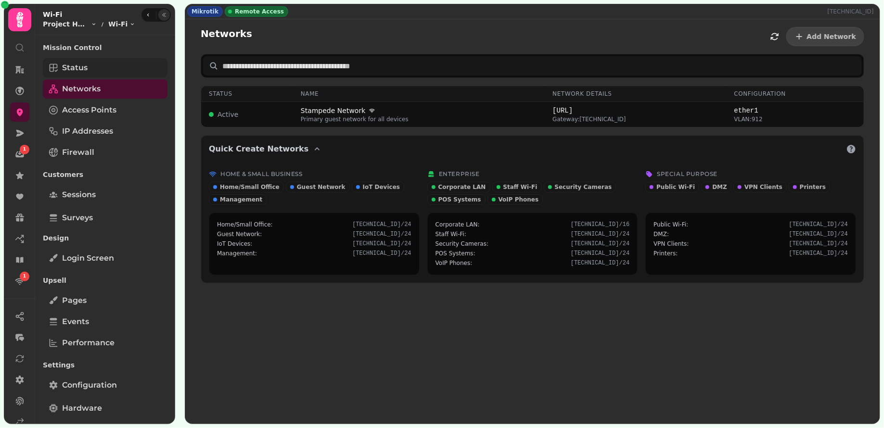
click at [106, 69] on link "Status" at bounding box center [105, 67] width 125 height 19
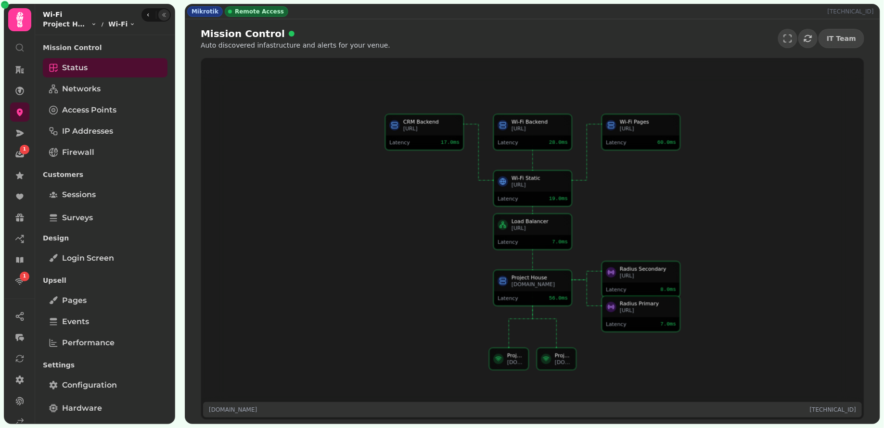
click at [161, 12] on icon "button" at bounding box center [164, 15] width 6 height 6
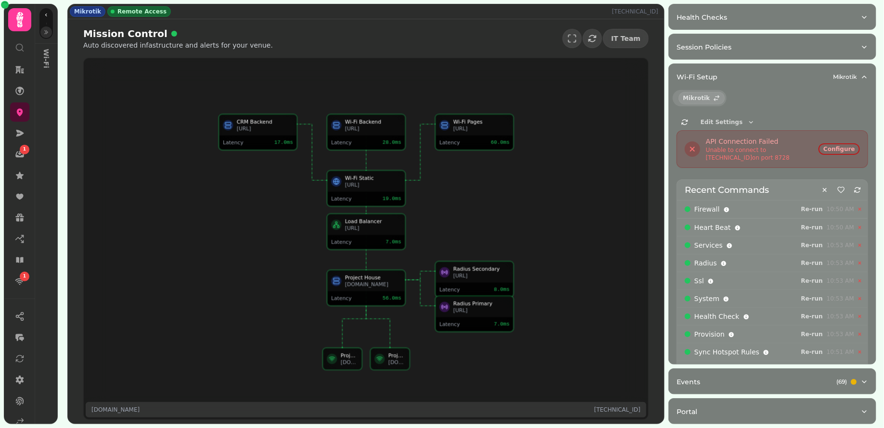
select select "**"
click at [51, 33] on button "button" at bounding box center [46, 32] width 12 height 12
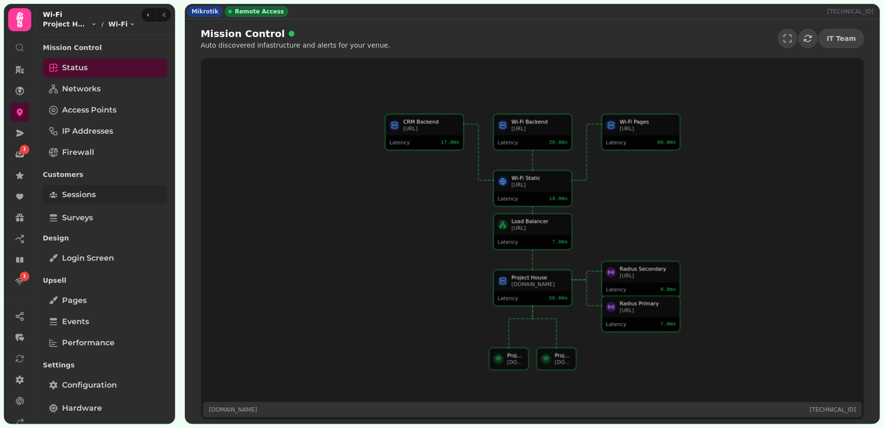
click at [97, 195] on link "Sessions" at bounding box center [105, 194] width 125 height 19
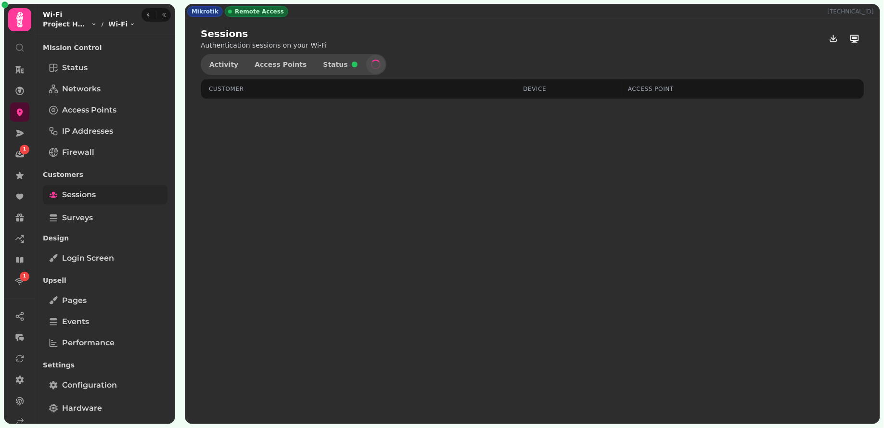
select select "**"
